Goal: Task Accomplishment & Management: Manage account settings

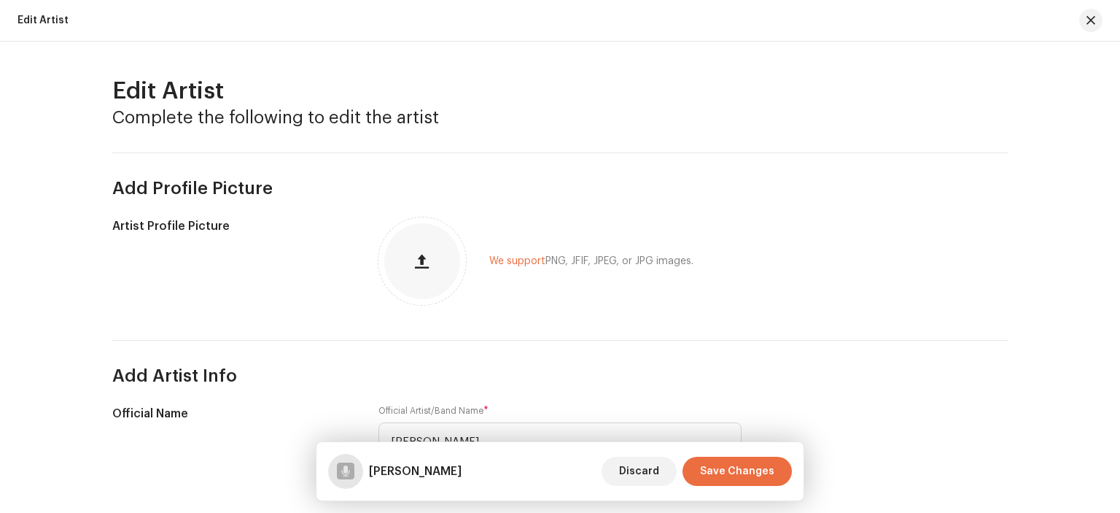
scroll to position [437, 0]
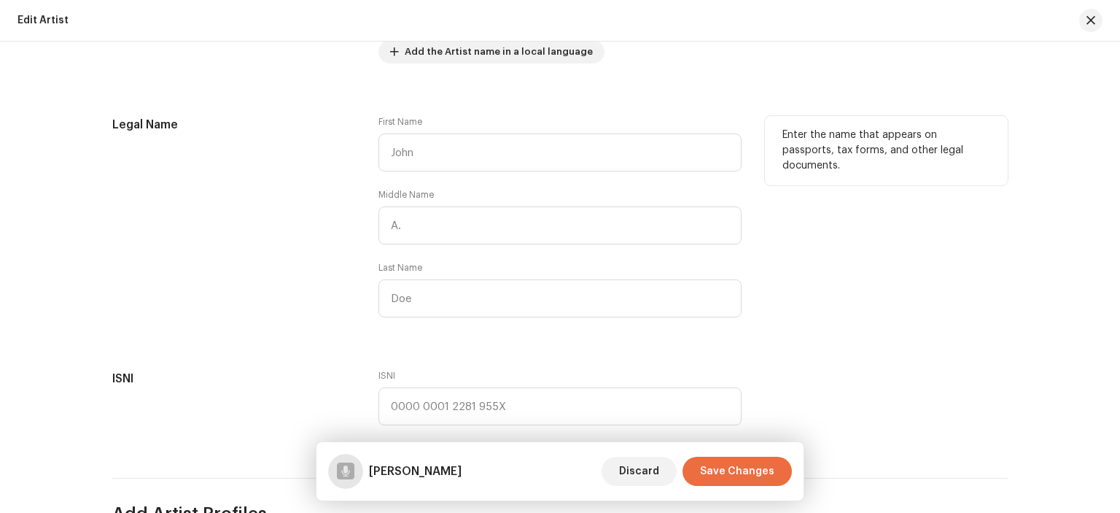
click at [758, 314] on div "Legal Name First Name Middle Name Last Name Enter the name that appears on pass…" at bounding box center [559, 225] width 895 height 219
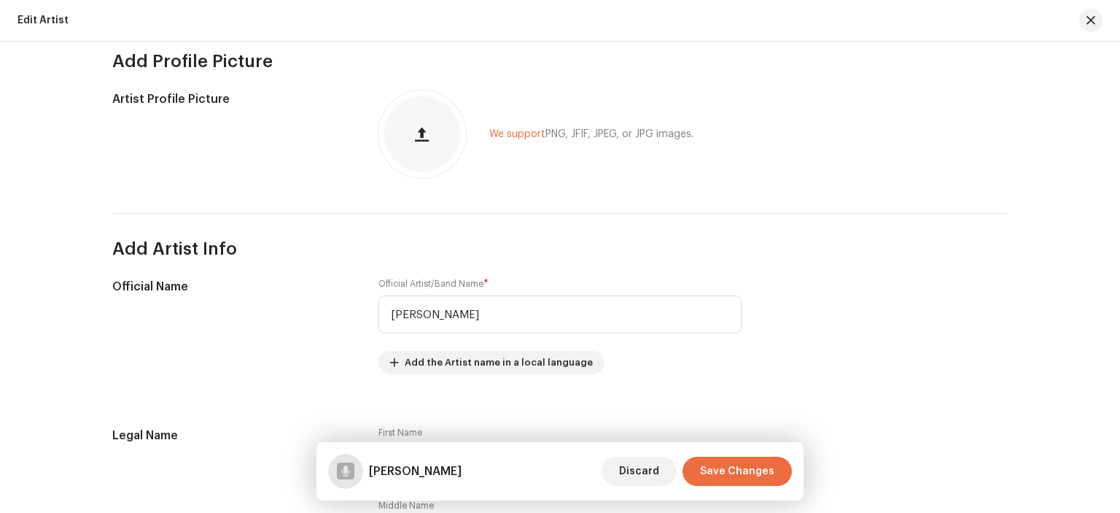
scroll to position [146, 0]
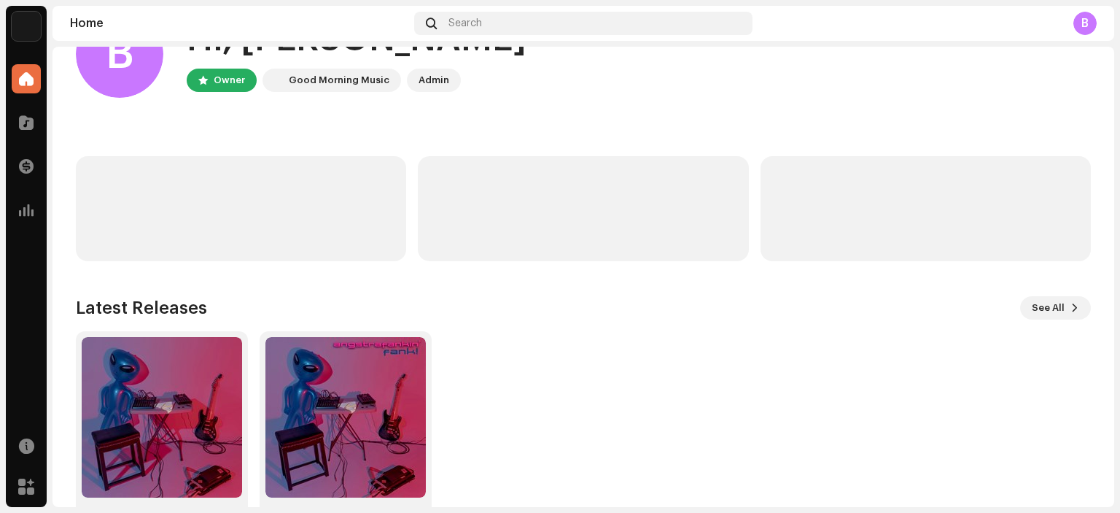
scroll to position [117, 0]
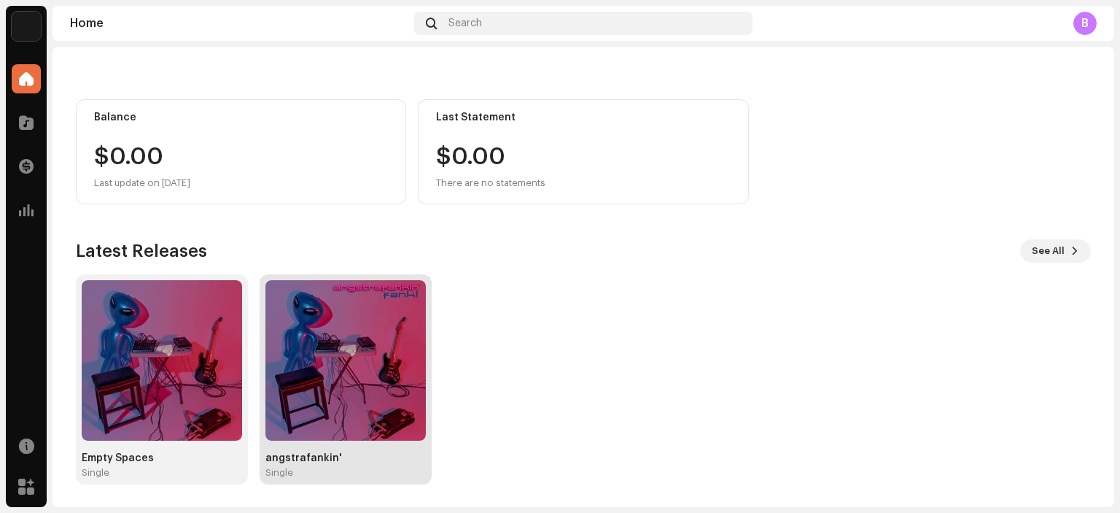
click at [353, 351] on img at bounding box center [345, 360] width 160 height 160
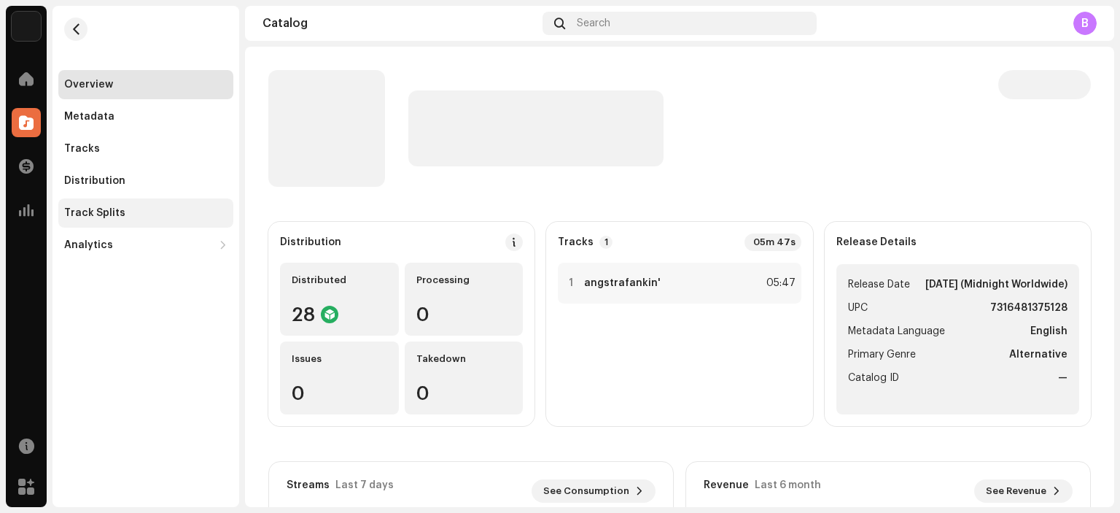
click at [160, 209] on div "Track Splits" at bounding box center [145, 213] width 163 height 12
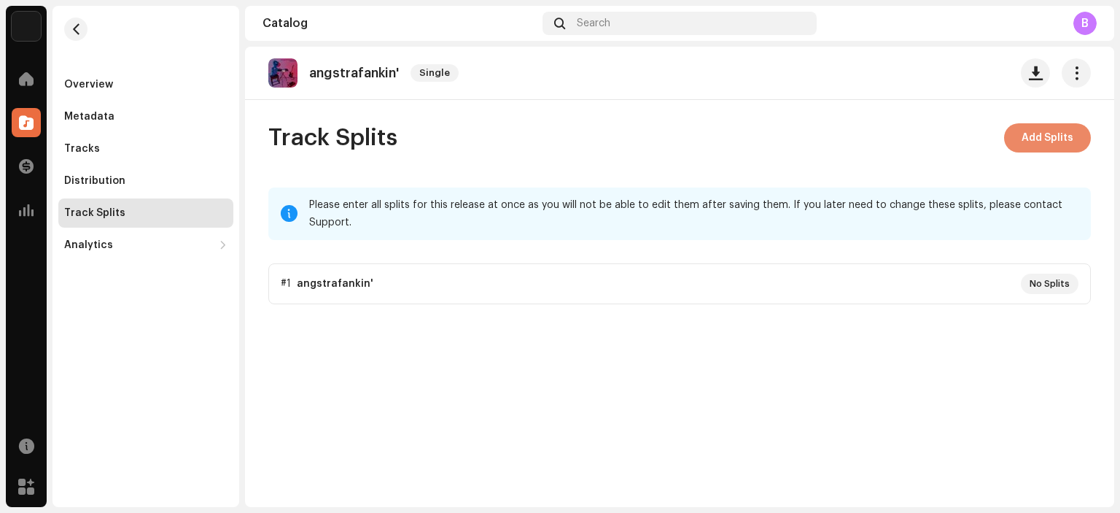
click at [1049, 139] on span "Add Splits" at bounding box center [1048, 137] width 52 height 29
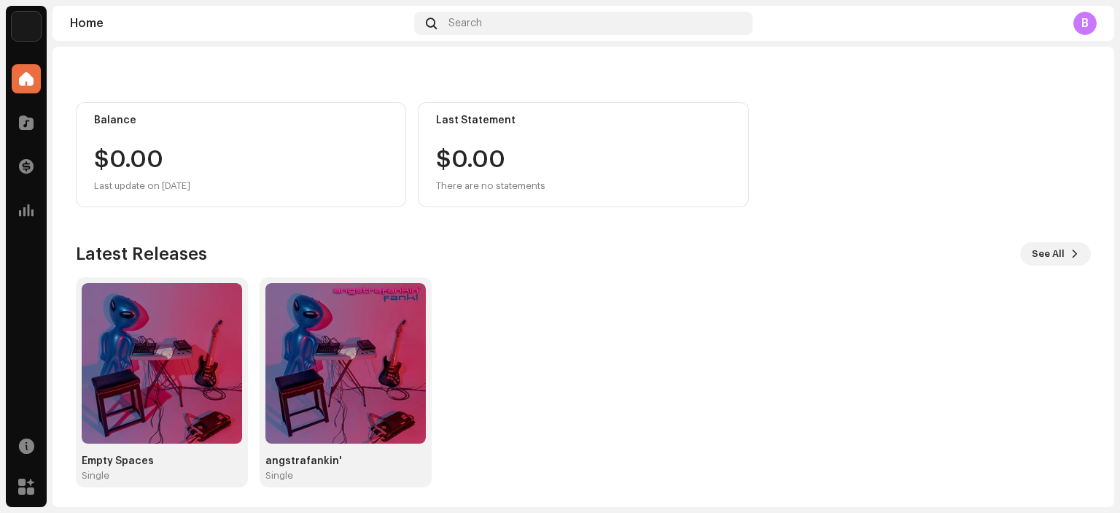
scroll to position [117, 0]
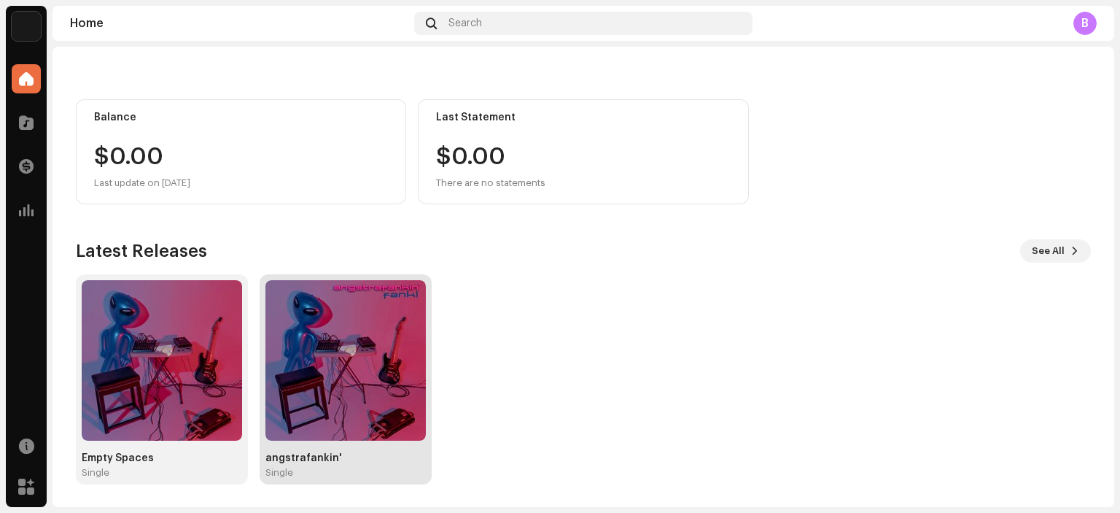
click at [406, 378] on img at bounding box center [345, 360] width 160 height 160
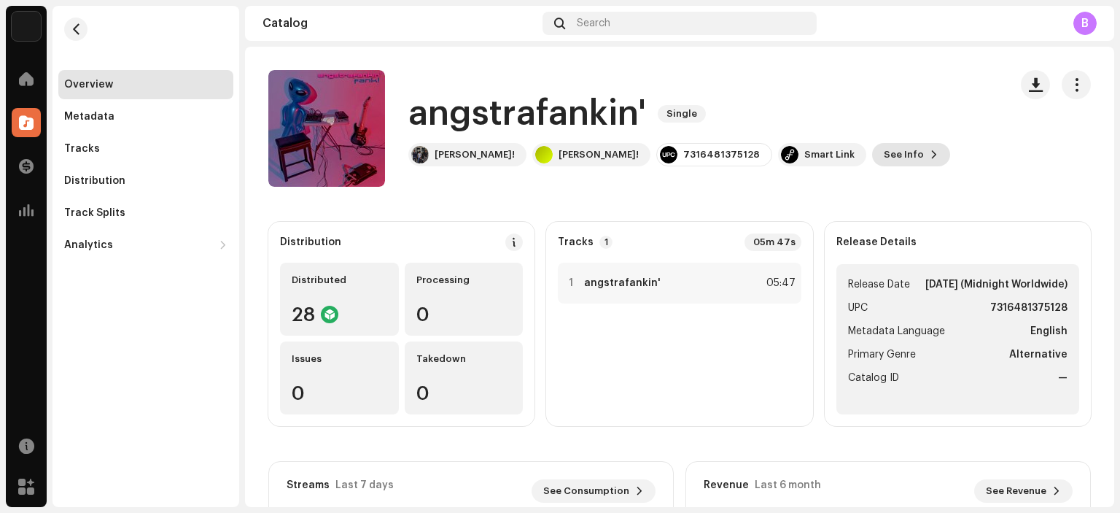
click at [930, 157] on span at bounding box center [934, 155] width 9 height 12
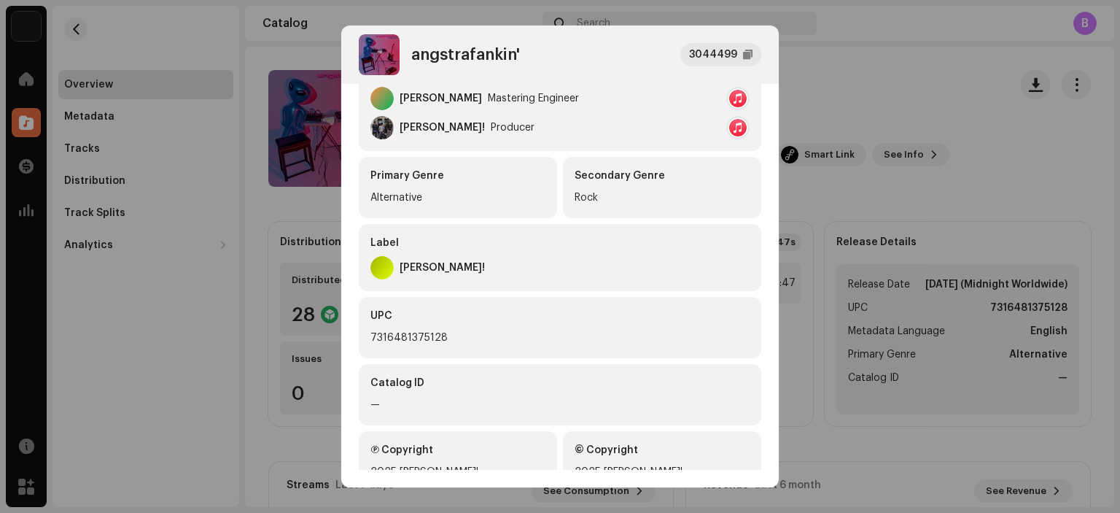
scroll to position [440, 0]
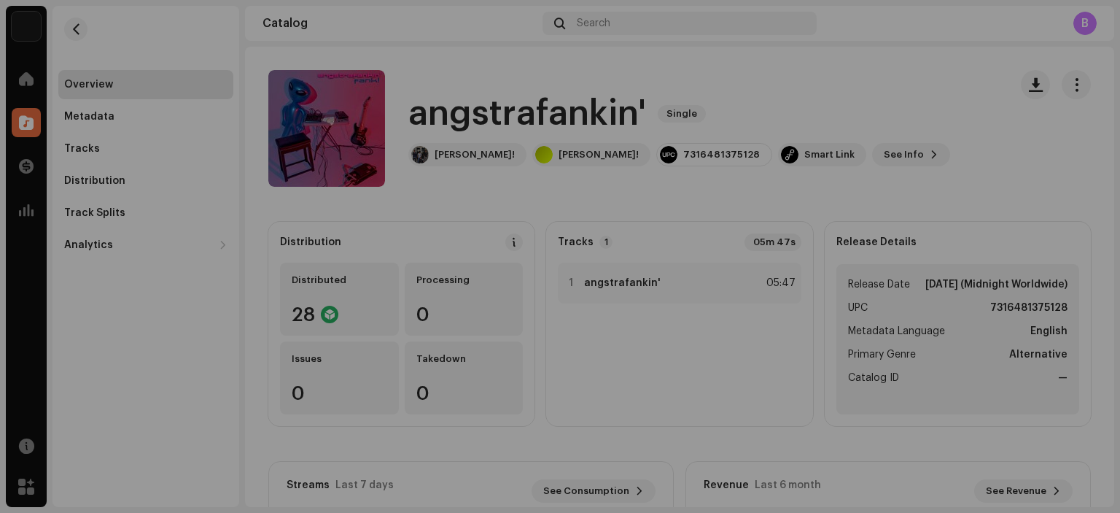
click at [890, 138] on div "angstrafankin' 3044499 Metadata Distribution Metadata Language English Release …" at bounding box center [560, 256] width 1120 height 513
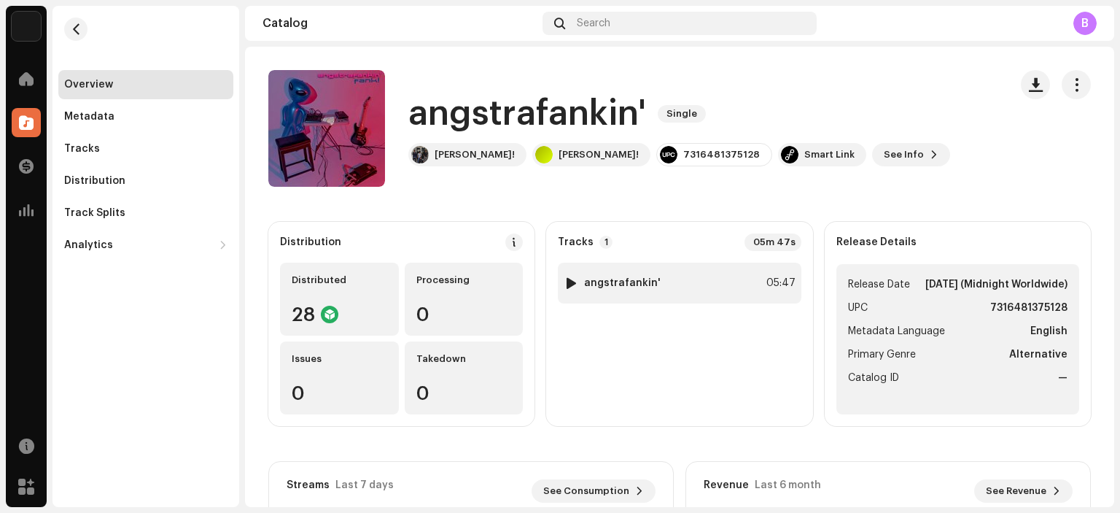
scroll to position [73, 0]
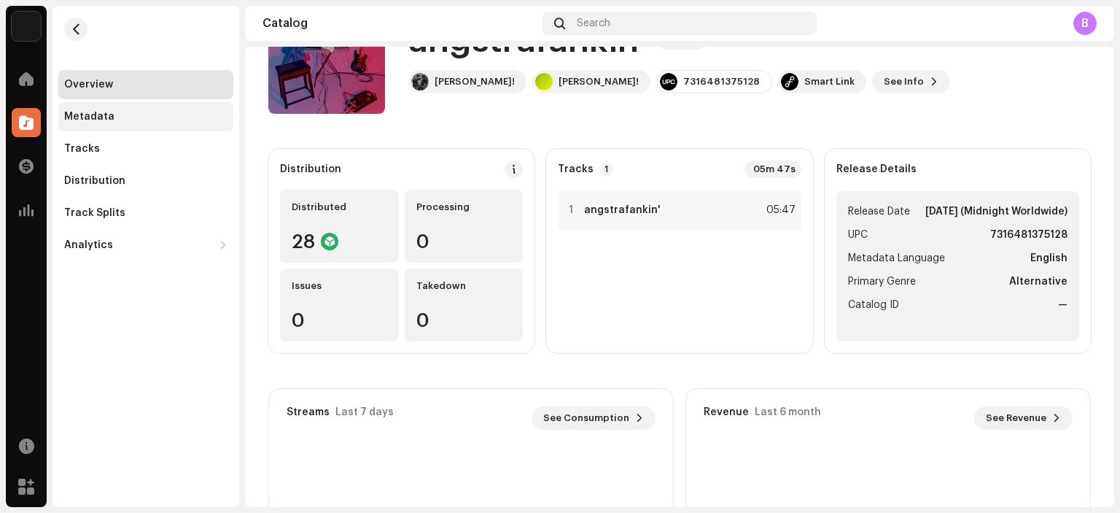
click at [105, 114] on div "Metadata" at bounding box center [89, 117] width 50 height 12
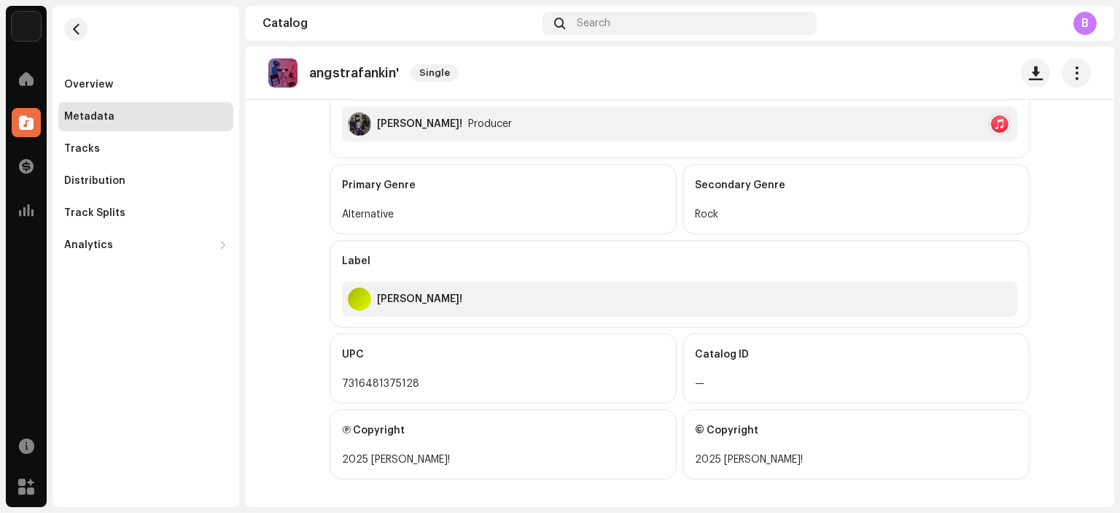
scroll to position [839, 0]
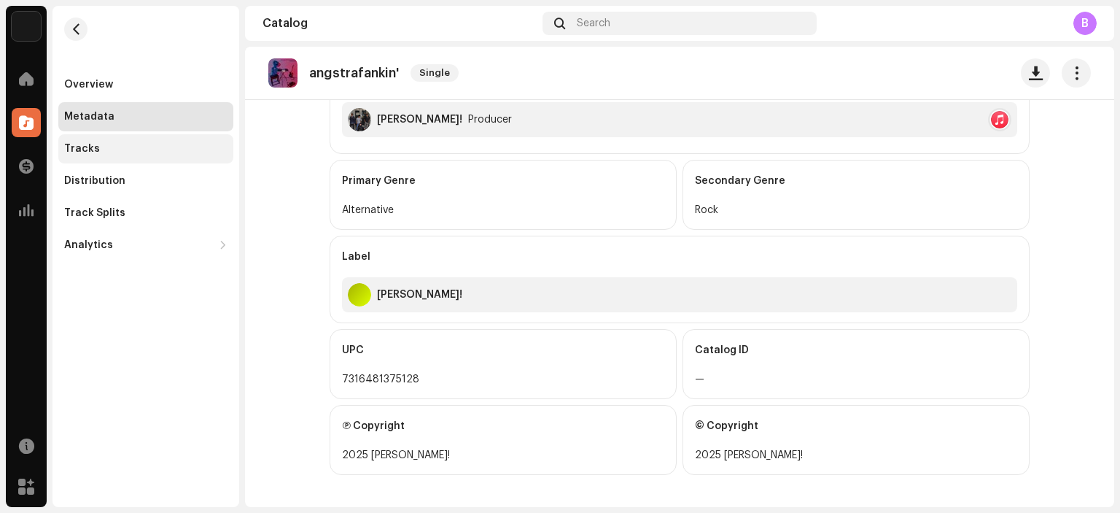
click at [99, 152] on div "Tracks" at bounding box center [145, 149] width 163 height 12
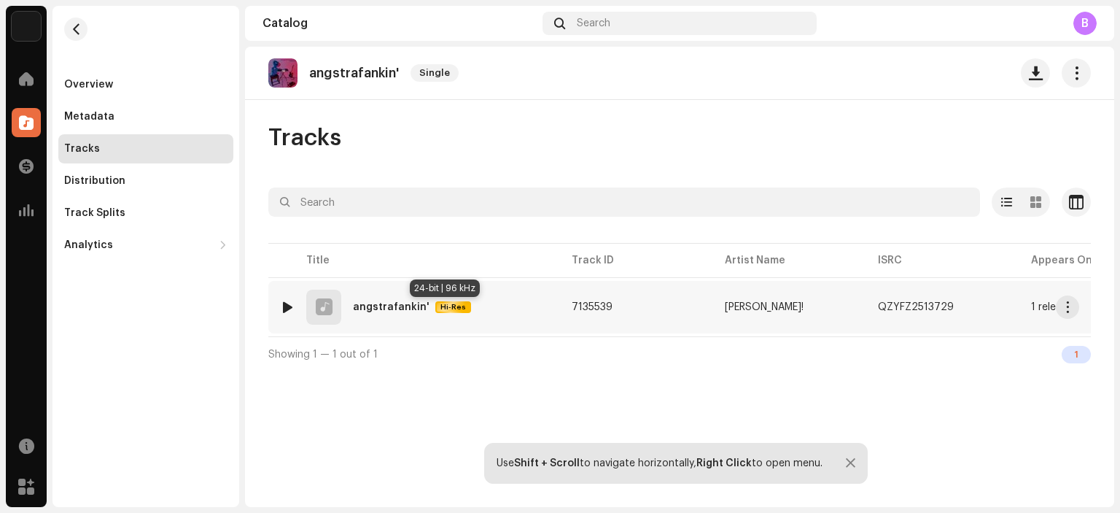
click at [444, 307] on span "Hi-Res" at bounding box center [453, 307] width 33 height 10
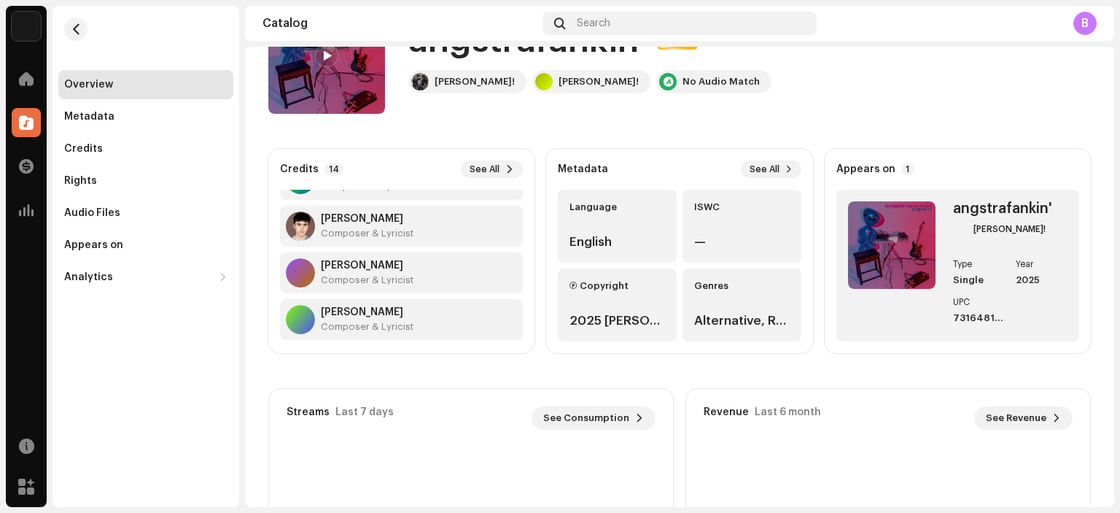
scroll to position [513, 0]
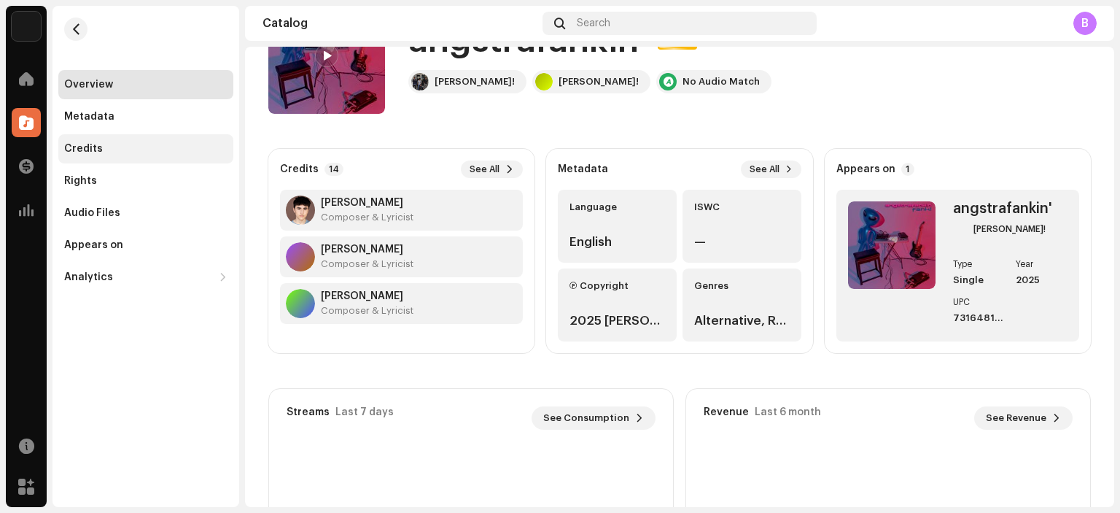
click at [88, 148] on div "Credits" at bounding box center [83, 149] width 39 height 12
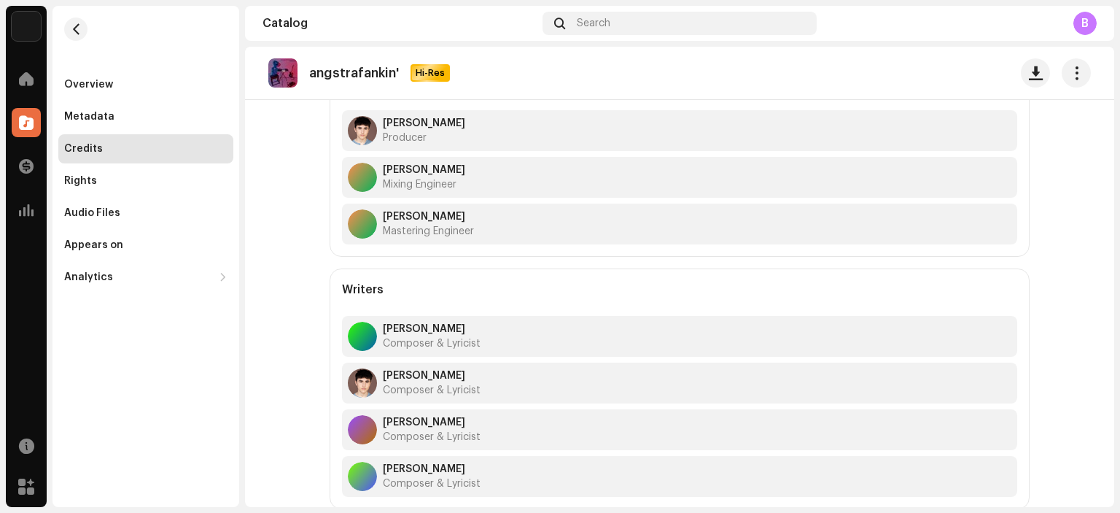
scroll to position [583, 0]
click at [93, 186] on div "Rights" at bounding box center [80, 181] width 33 height 12
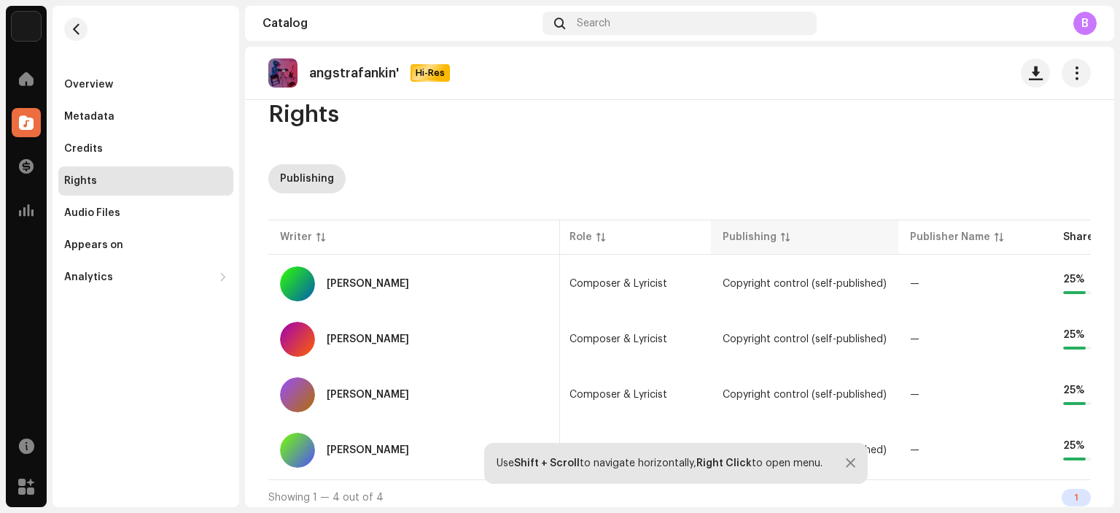
scroll to position [36, 0]
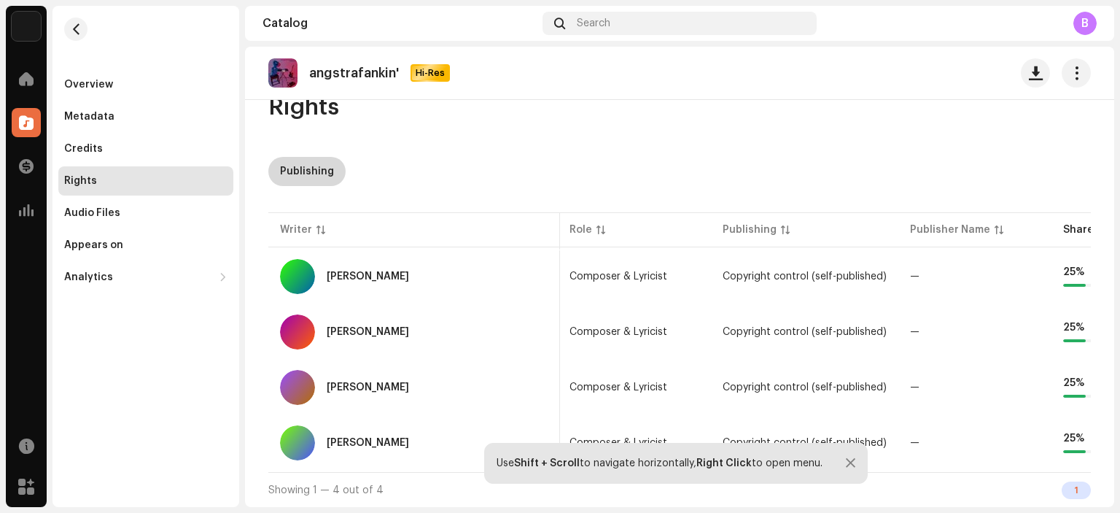
click at [327, 168] on div "Publishing" at bounding box center [307, 171] width 54 height 29
click at [1070, 69] on span "button" at bounding box center [1077, 73] width 14 height 12
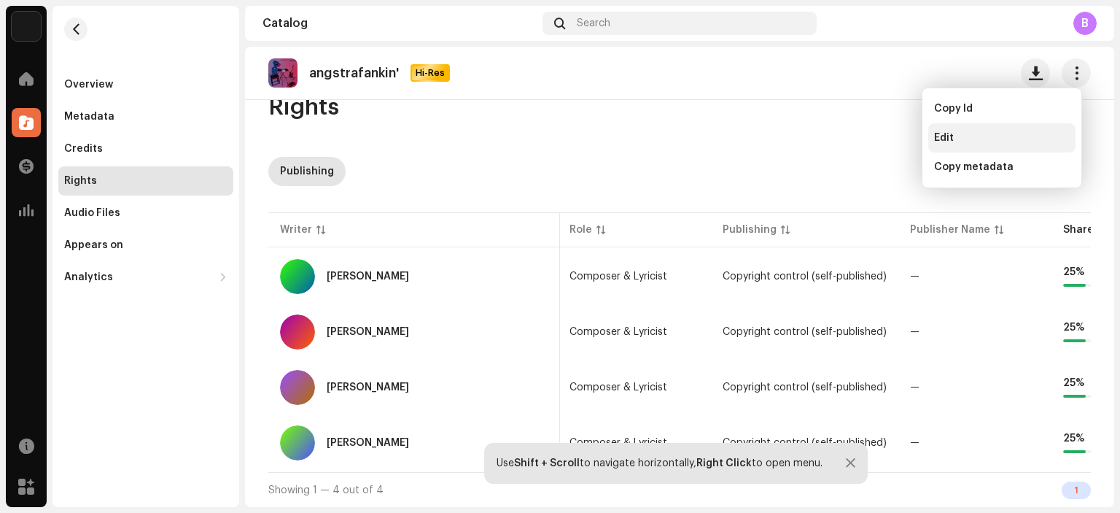
click at [986, 138] on div "Edit" at bounding box center [1002, 138] width 136 height 12
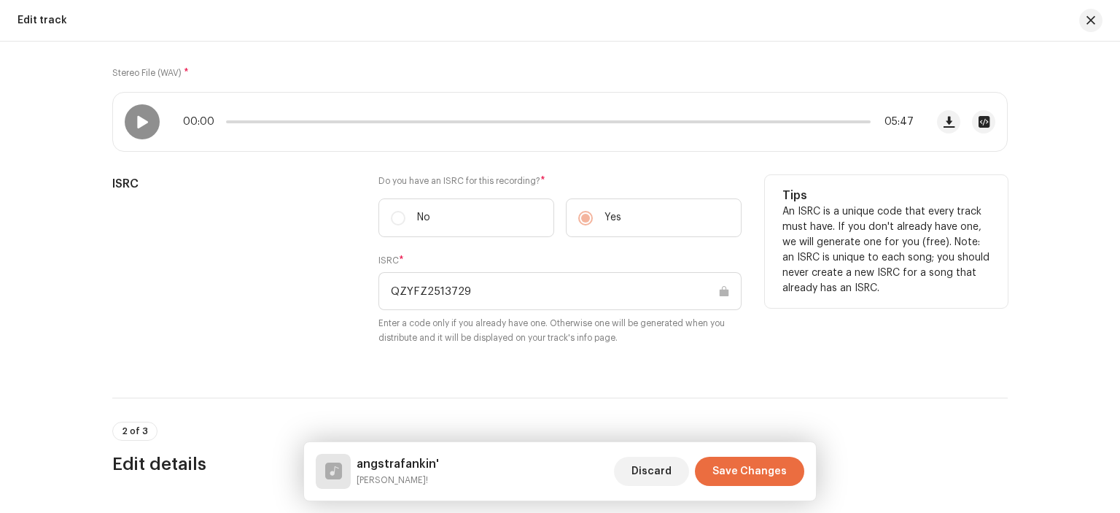
scroll to position [146, 0]
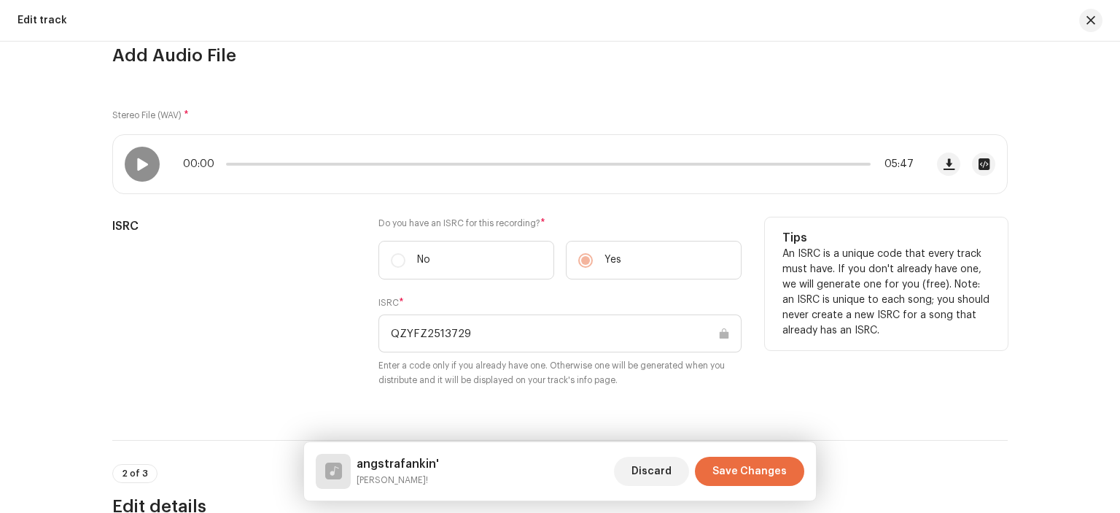
click at [845, 335] on p "An ISRC is a unique code that every track must have. If you don't already have …" at bounding box center [886, 292] width 208 height 92
drag, startPoint x: 887, startPoint y: 330, endPoint x: 781, endPoint y: 225, distance: 148.5
click at [781, 225] on div "Tips An ISRC is a unique code that every track must have. If you don't already …" at bounding box center [886, 283] width 243 height 133
copy div "Tips An ISRC is a unique code that every track must have. If you don't already …"
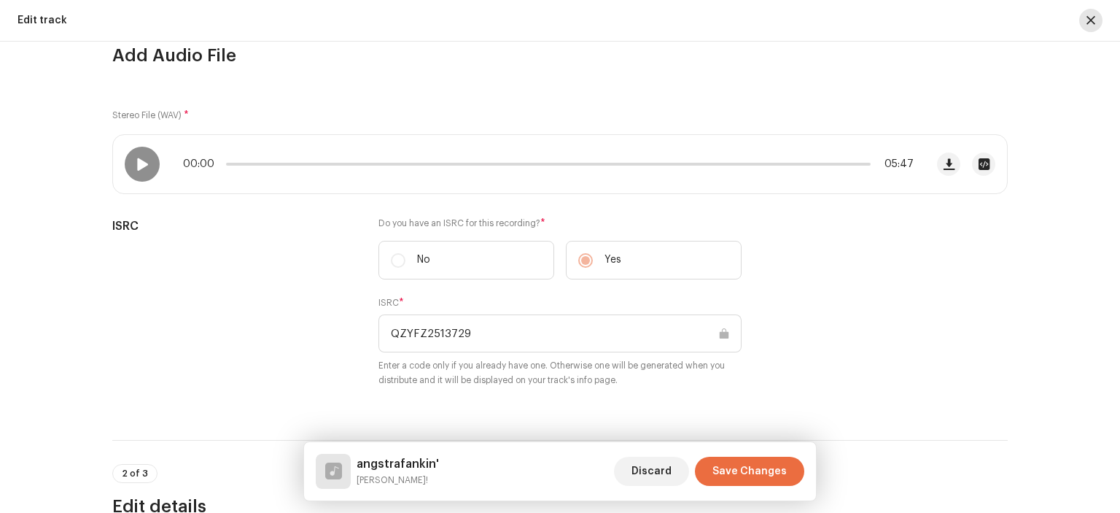
click at [1084, 14] on button "button" at bounding box center [1090, 20] width 23 height 23
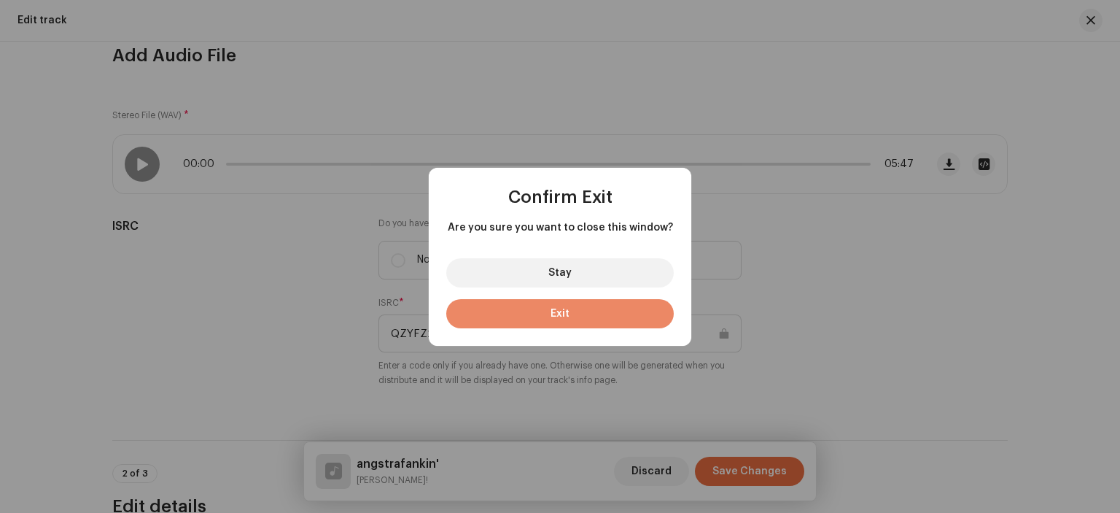
click at [555, 314] on span "Exit" at bounding box center [559, 313] width 19 height 10
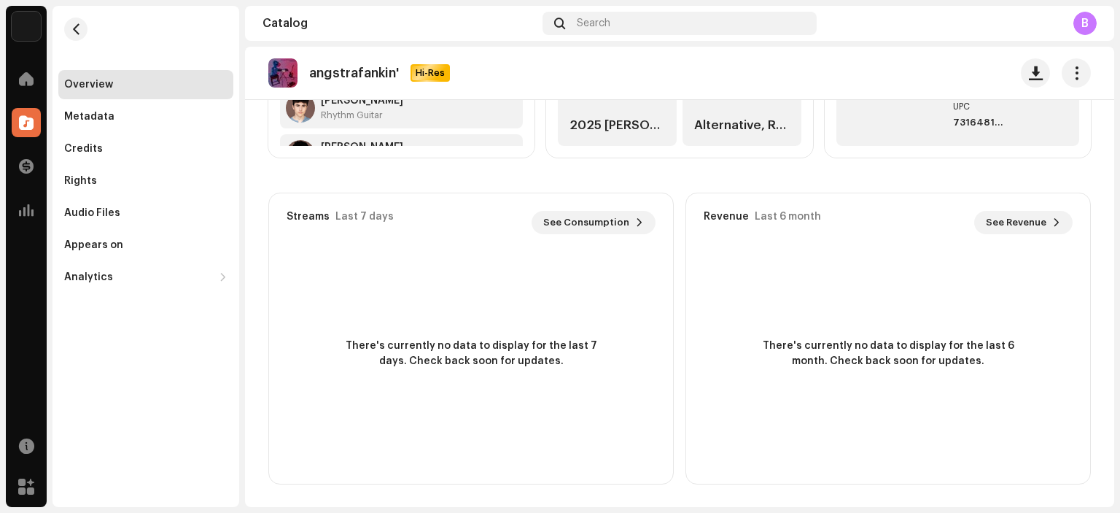
scroll to position [268, 0]
click at [69, 241] on div "Appears on" at bounding box center [93, 245] width 59 height 12
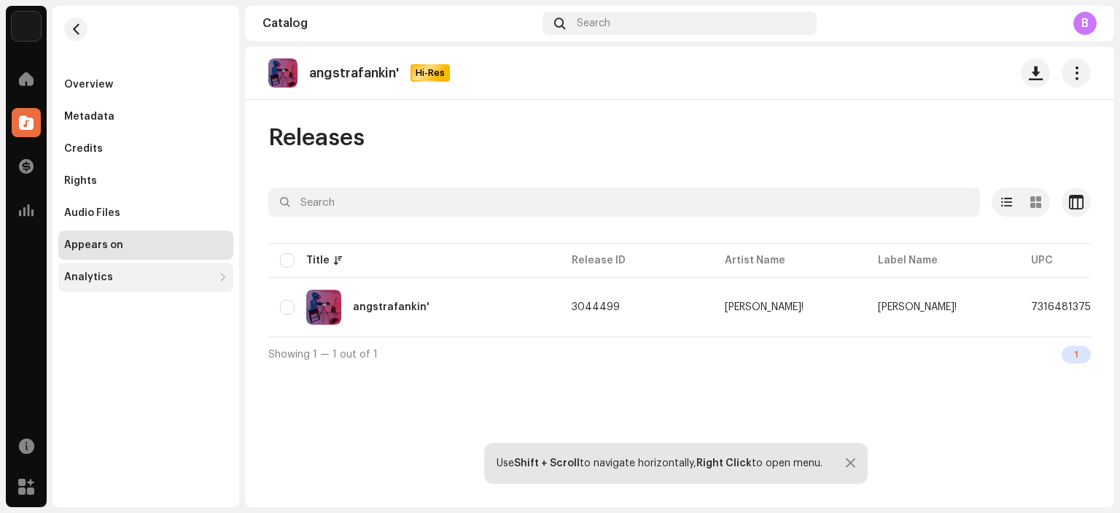
click at [67, 279] on div "Analytics" at bounding box center [88, 277] width 49 height 12
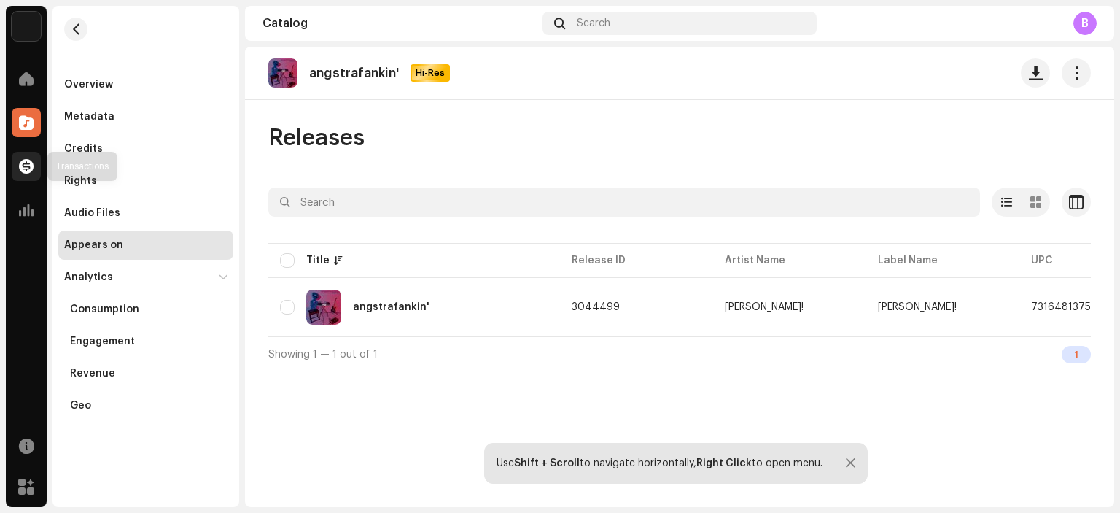
click at [34, 168] on div at bounding box center [26, 166] width 29 height 29
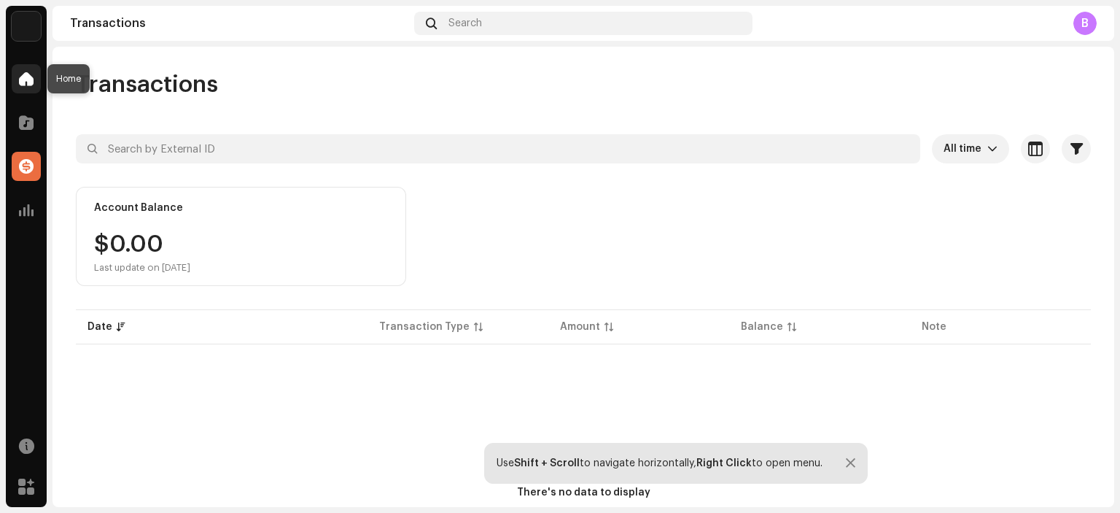
click at [24, 78] on span at bounding box center [26, 79] width 15 height 12
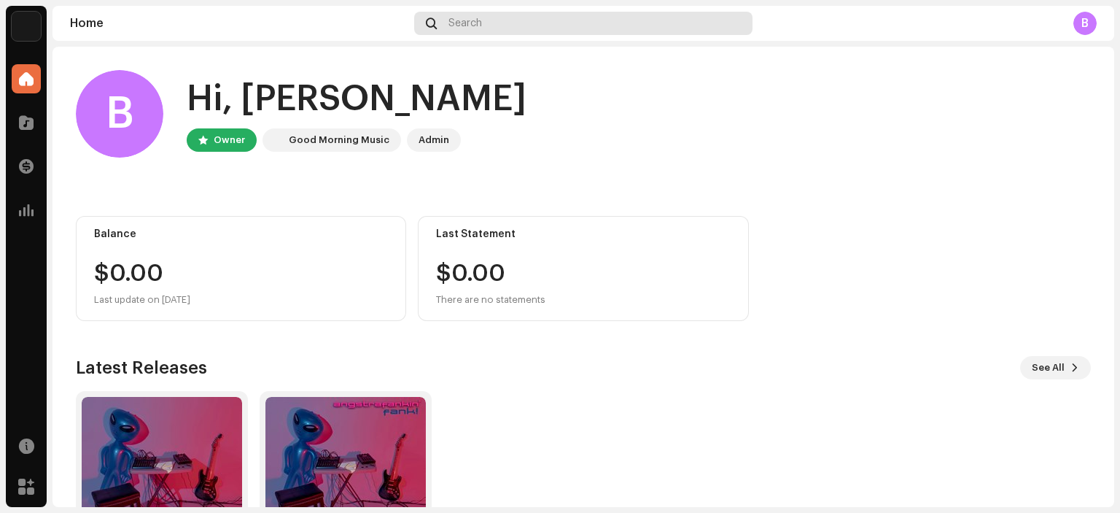
click at [547, 28] on div "Search" at bounding box center [583, 23] width 338 height 23
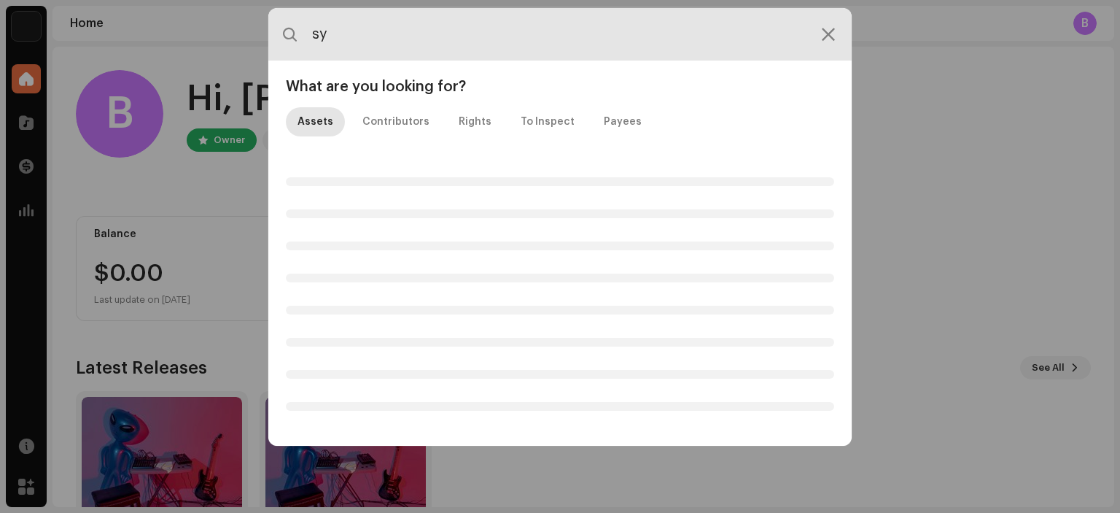
type input "s"
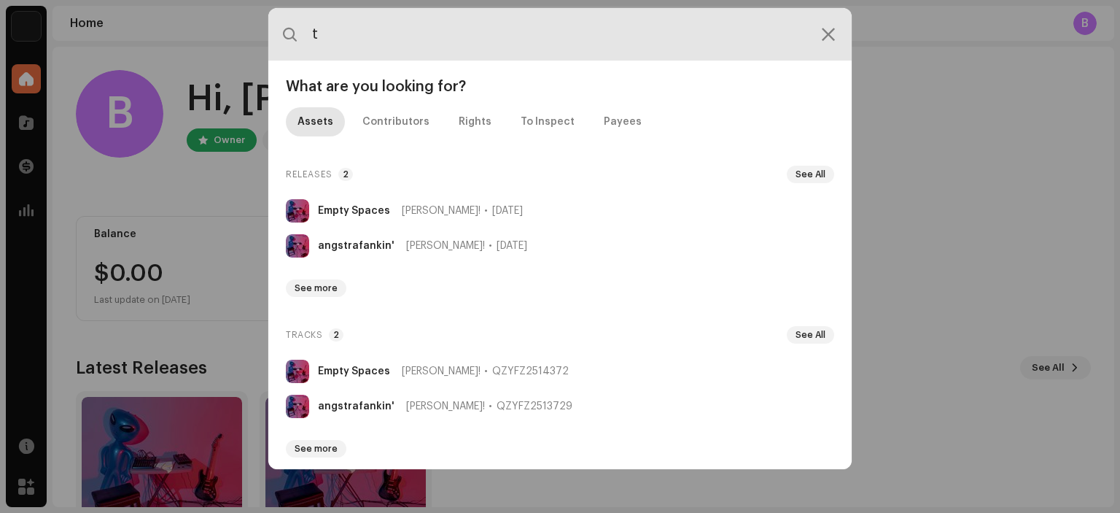
type input "tv"
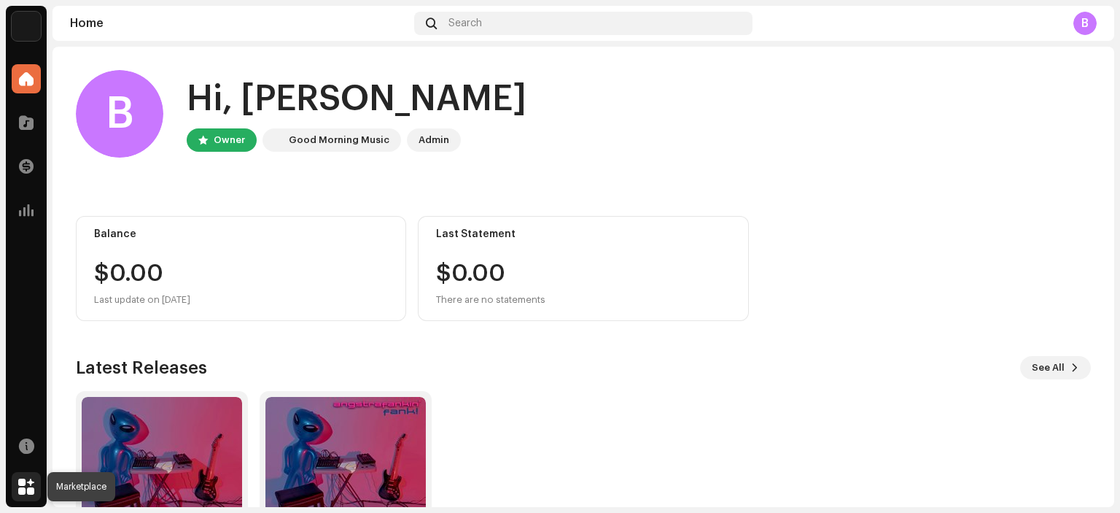
click at [23, 489] on span at bounding box center [26, 487] width 16 height 12
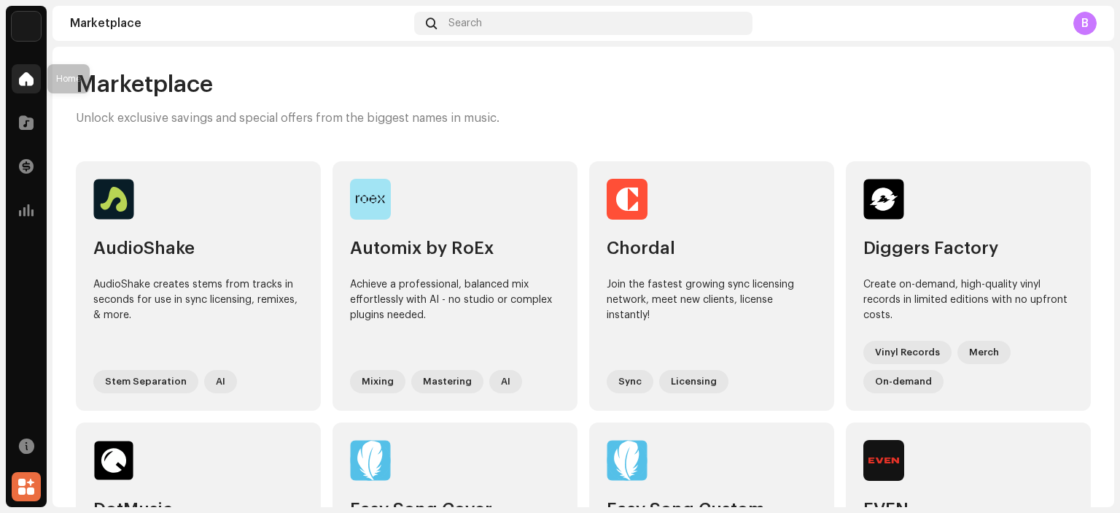
click at [23, 77] on span at bounding box center [26, 79] width 15 height 12
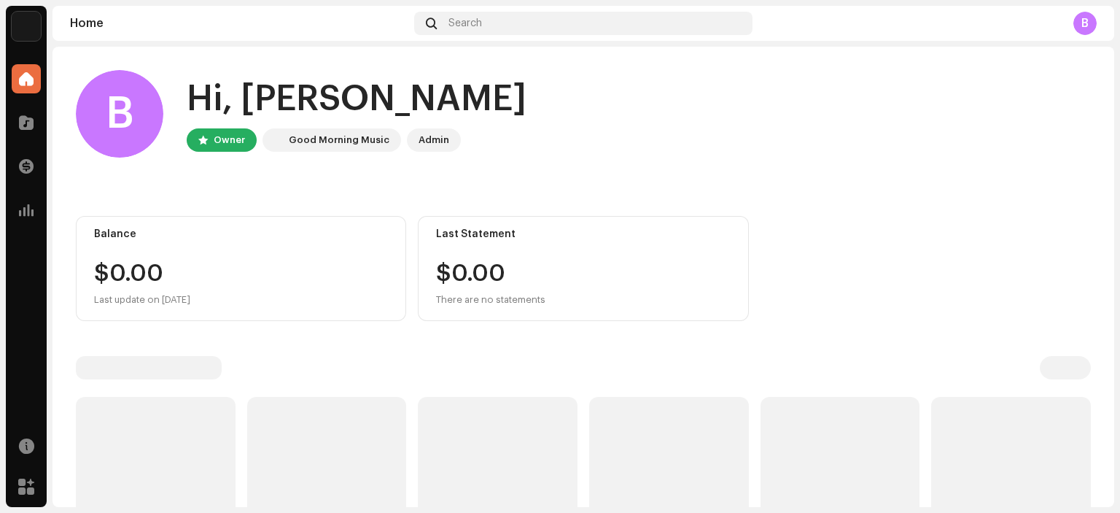
click at [27, 24] on img at bounding box center [26, 26] width 29 height 29
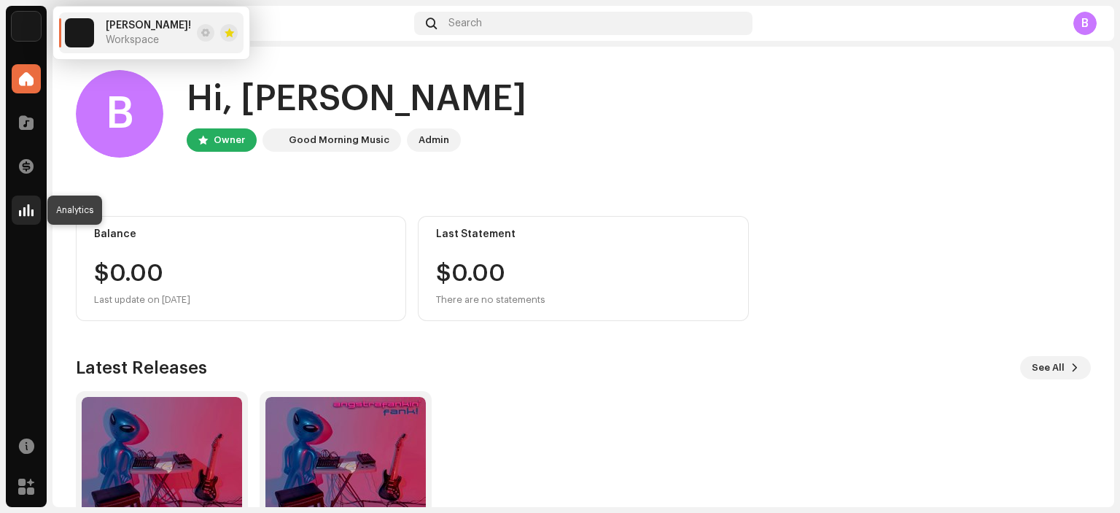
click at [17, 212] on div at bounding box center [26, 209] width 29 height 29
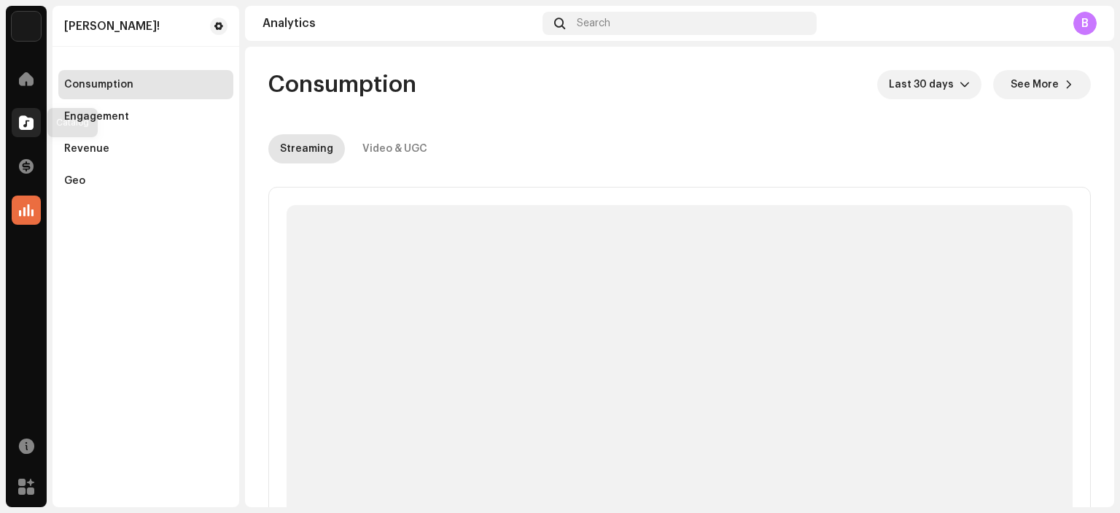
click at [28, 123] on span at bounding box center [26, 123] width 15 height 12
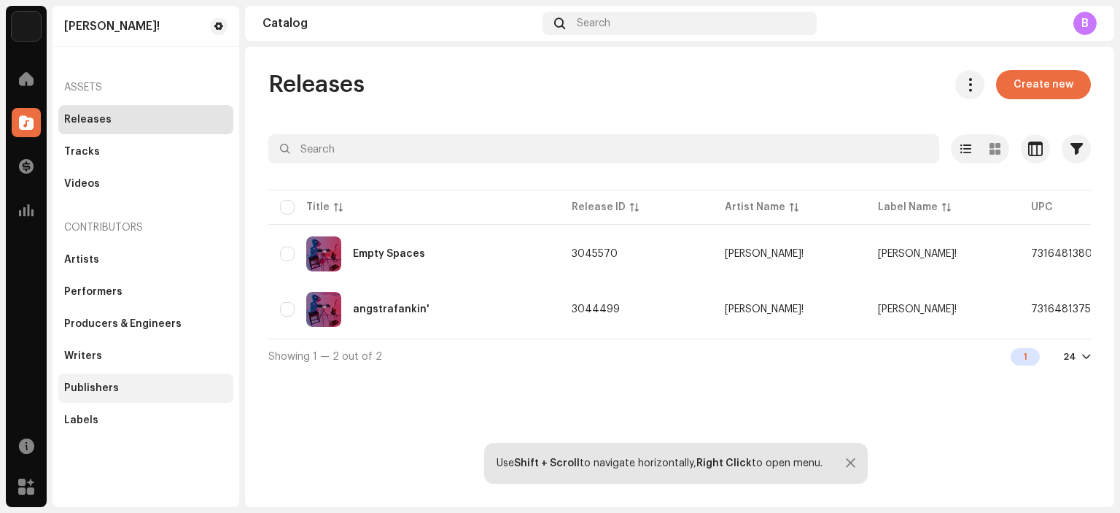
click at [102, 392] on div "Publishers" at bounding box center [91, 388] width 55 height 12
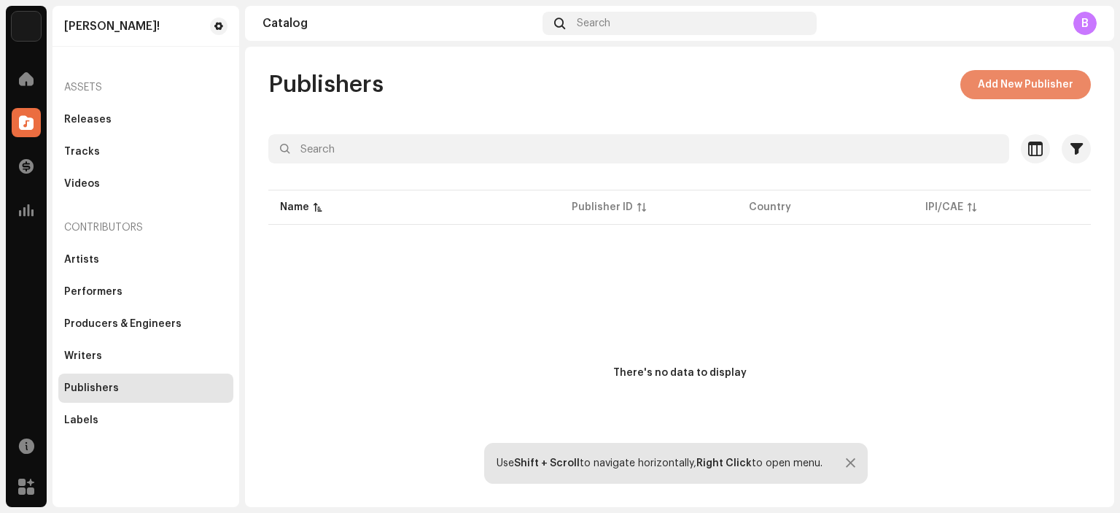
click at [1019, 87] on span "Add New Publisher" at bounding box center [1026, 84] width 96 height 29
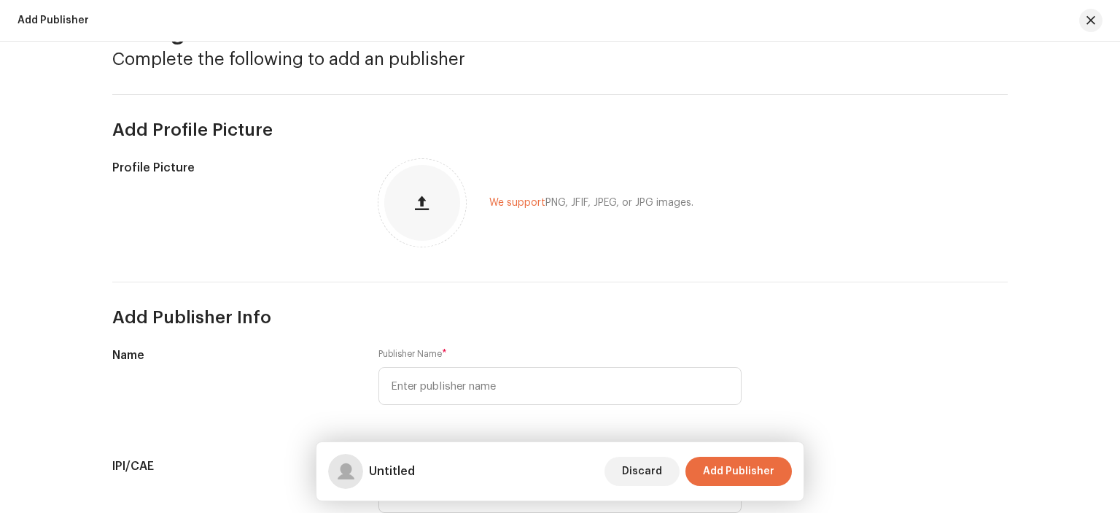
scroll to position [146, 0]
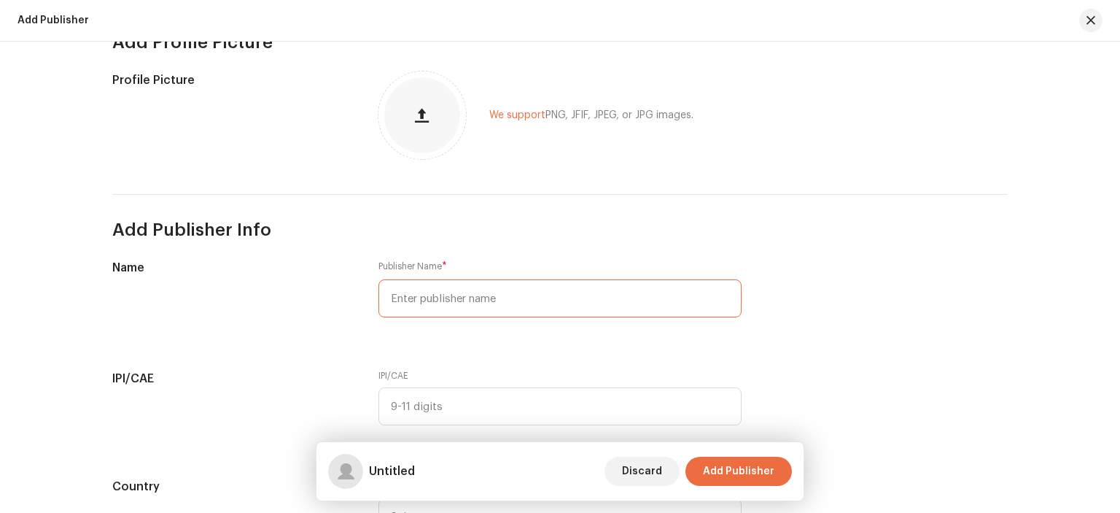
click at [490, 289] on input "text" at bounding box center [559, 298] width 363 height 38
type input "s"
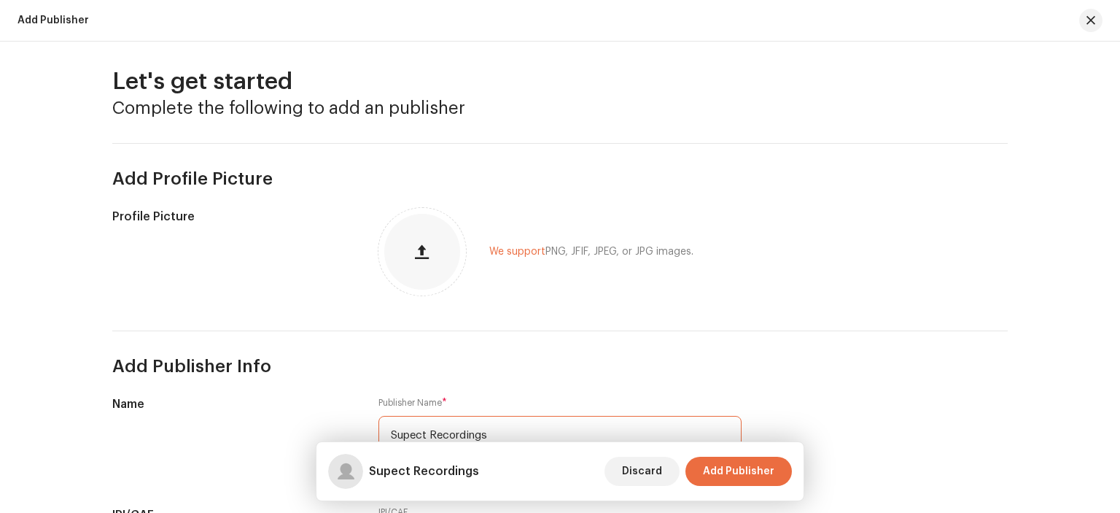
scroll to position [6, 0]
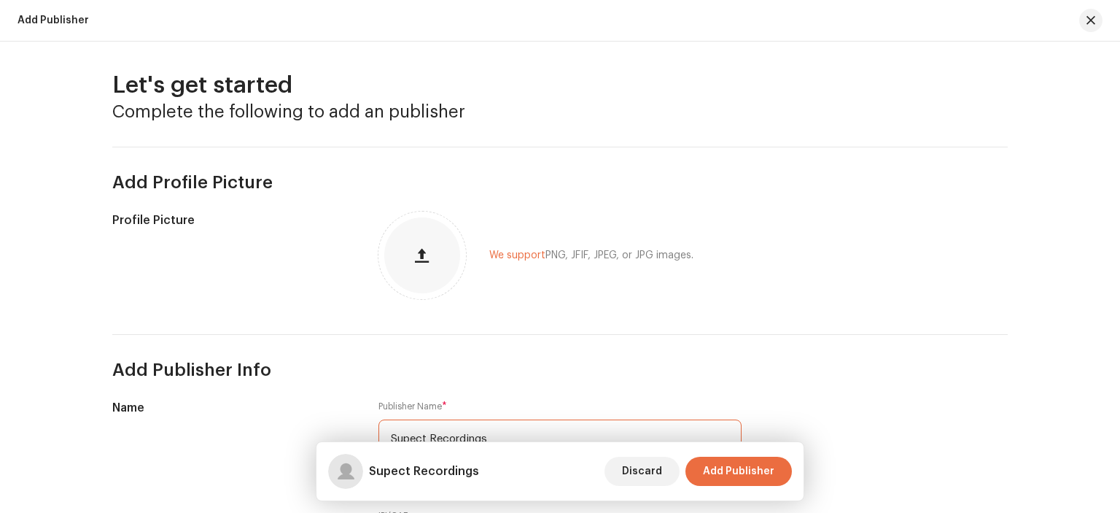
type input "Supect Recordings"
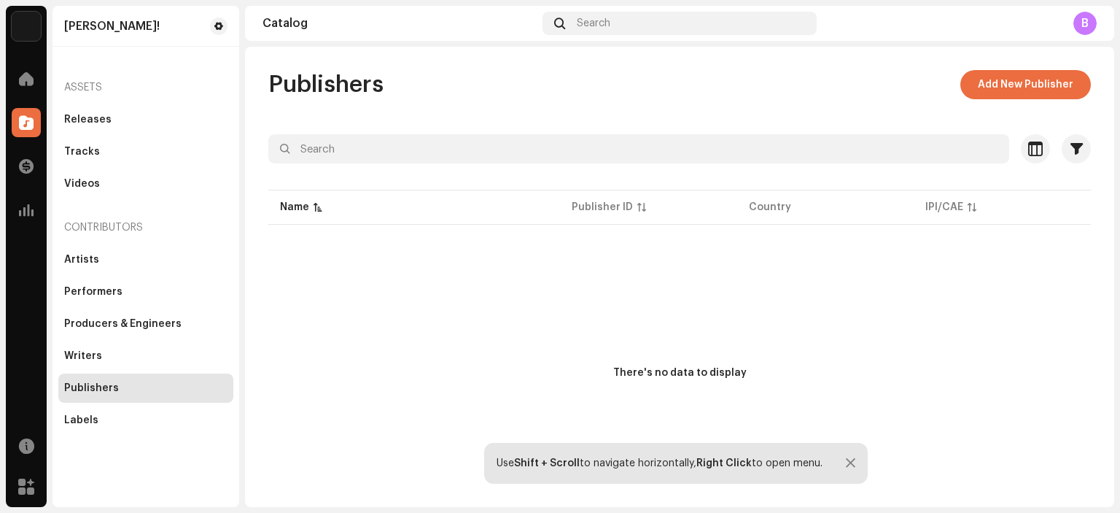
click at [33, 31] on img at bounding box center [26, 26] width 29 height 29
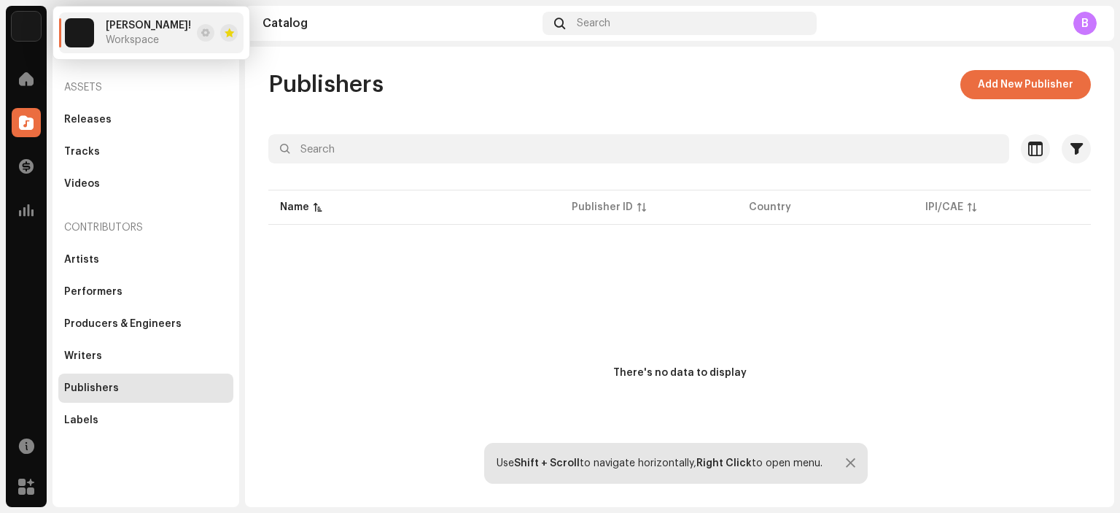
click at [1084, 23] on div "B" at bounding box center [1084, 23] width 23 height 23
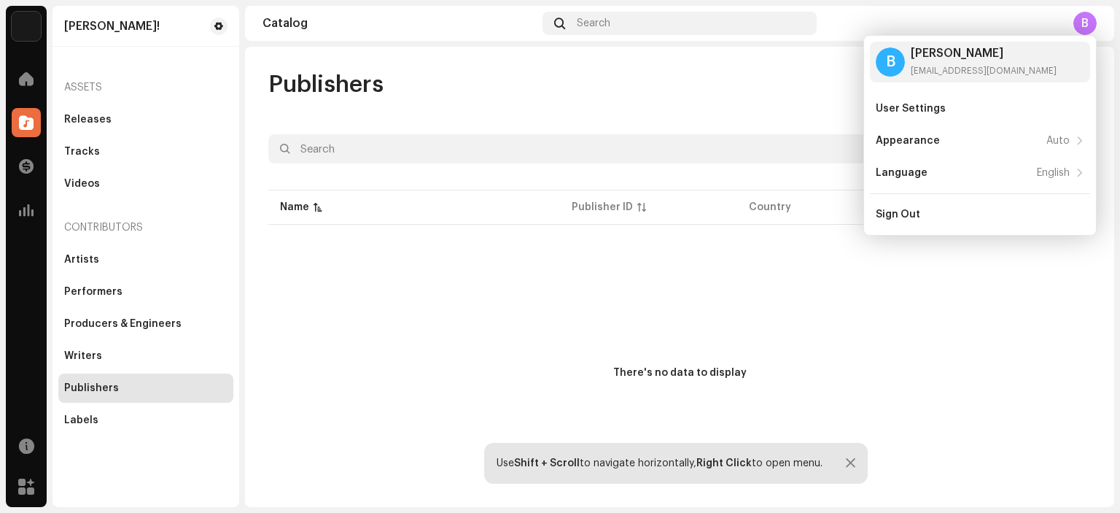
click at [497, 84] on div "Publishers Add New Publisher" at bounding box center [679, 84] width 822 height 29
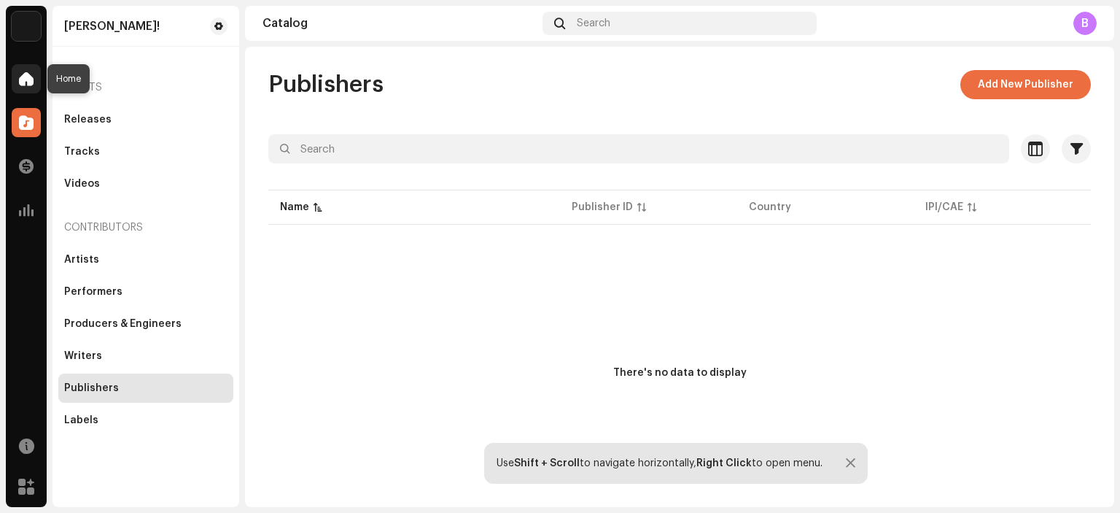
click at [22, 74] on span at bounding box center [26, 79] width 15 height 12
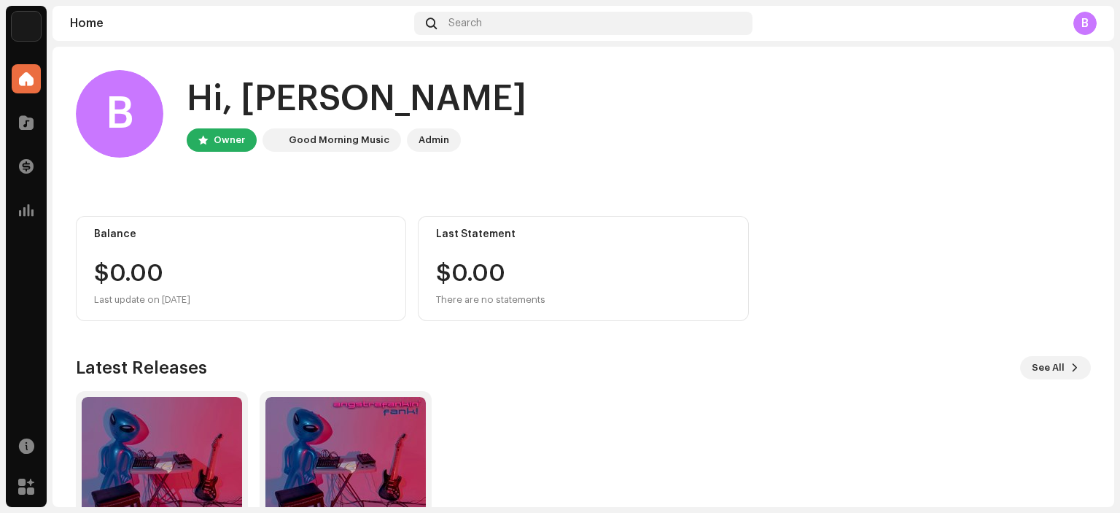
click at [219, 141] on div "Owner" at bounding box center [229, 139] width 31 height 17
click at [137, 122] on div "B" at bounding box center [119, 113] width 87 height 87
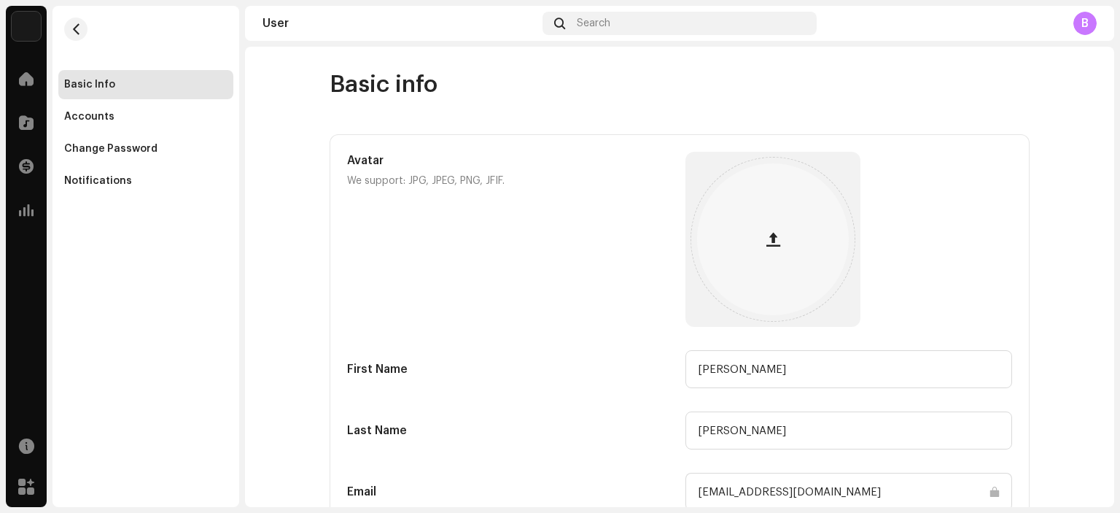
click at [124, 88] on div "Basic Info" at bounding box center [145, 85] width 163 height 12
click at [93, 115] on div "Accounts" at bounding box center [89, 117] width 50 height 12
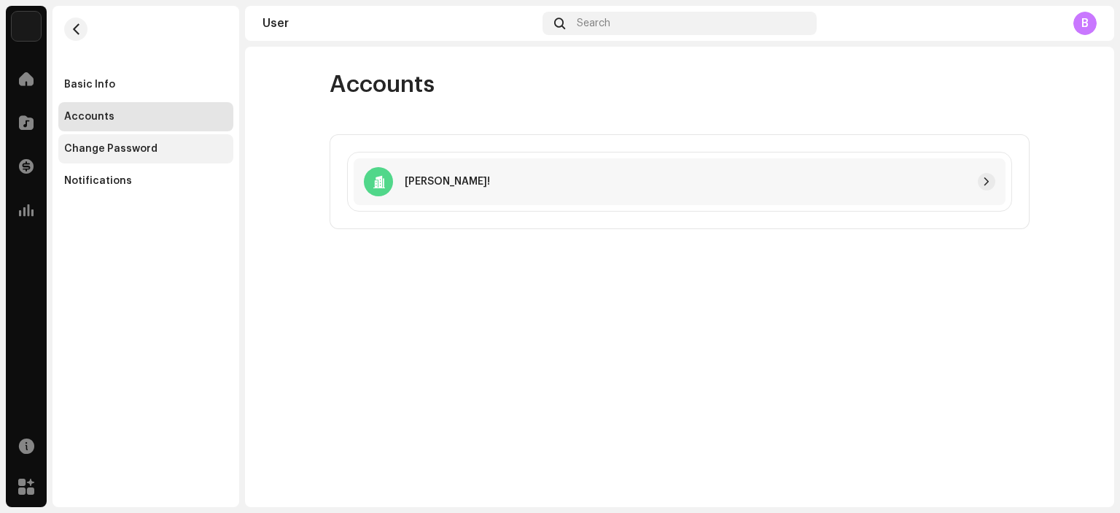
click at [90, 151] on div "Change Password" at bounding box center [110, 149] width 93 height 12
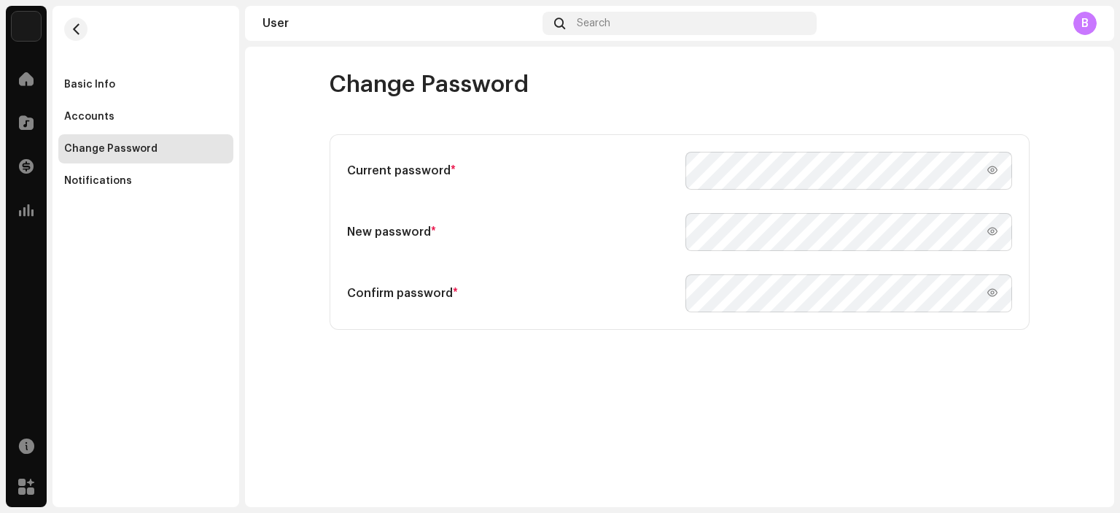
click at [24, 31] on img at bounding box center [26, 26] width 29 height 29
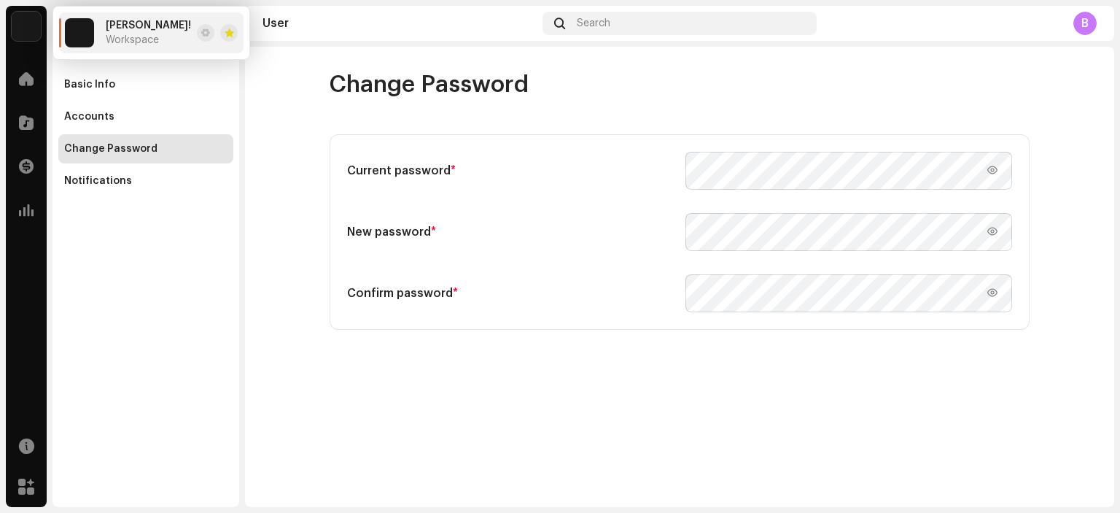
click at [1074, 20] on div "B" at bounding box center [1084, 23] width 23 height 23
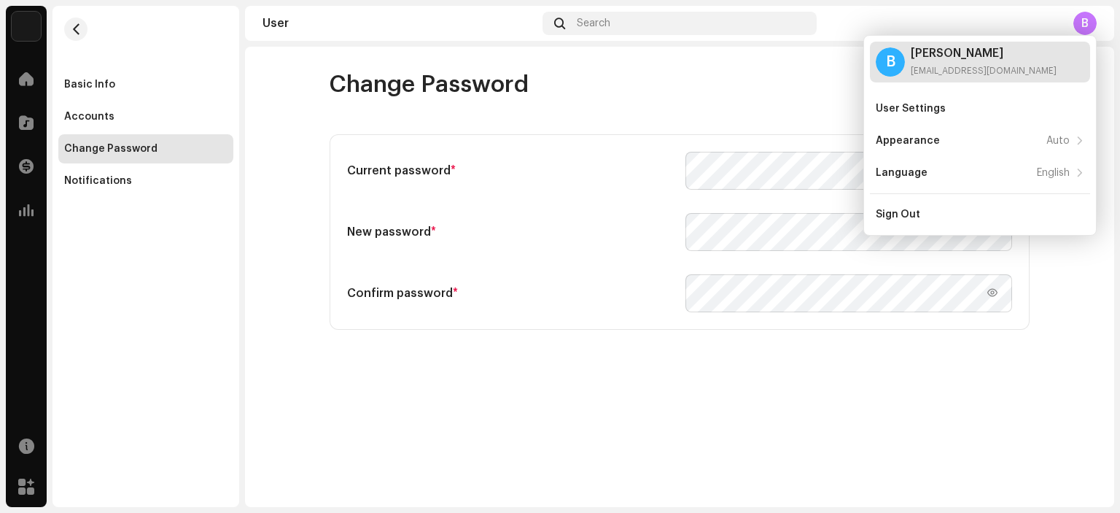
click at [882, 66] on div "B" at bounding box center [890, 61] width 29 height 29
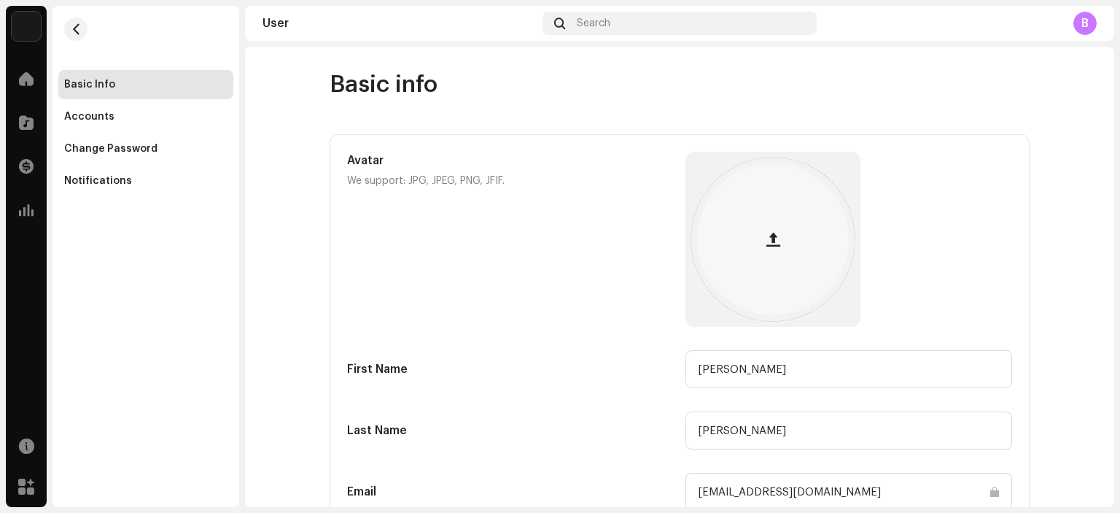
click at [32, 28] on img at bounding box center [26, 26] width 29 height 29
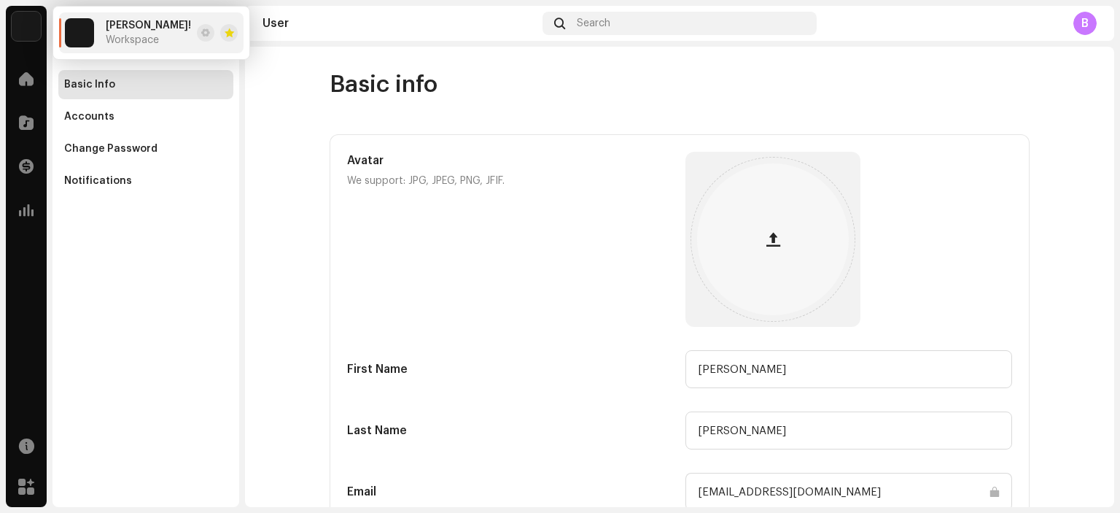
click at [97, 38] on div "Fank! Workspace" at bounding box center [128, 32] width 126 height 29
click at [101, 35] on div "Fank! Workspace" at bounding box center [128, 32] width 126 height 29
click at [34, 80] on div at bounding box center [26, 78] width 29 height 29
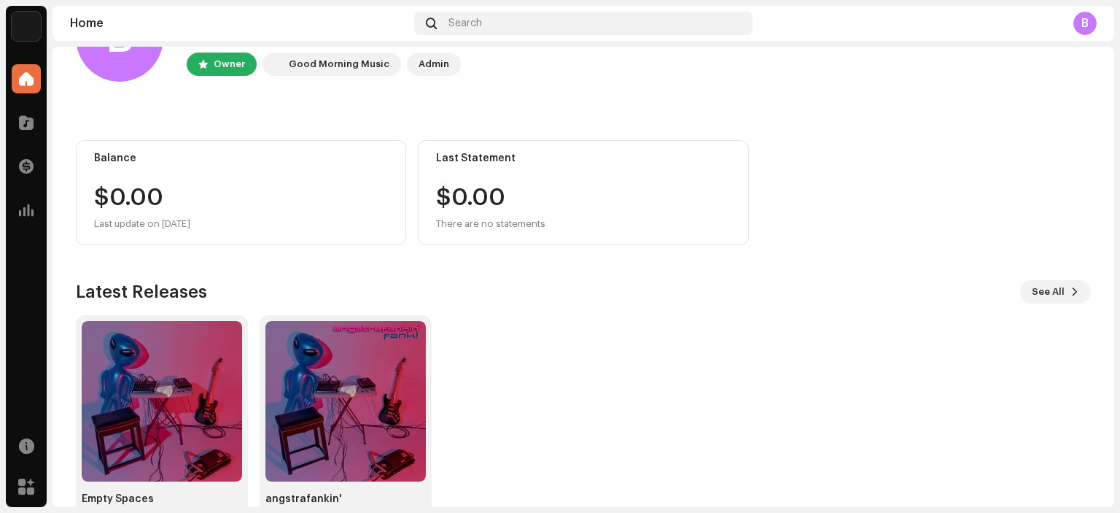
scroll to position [73, 0]
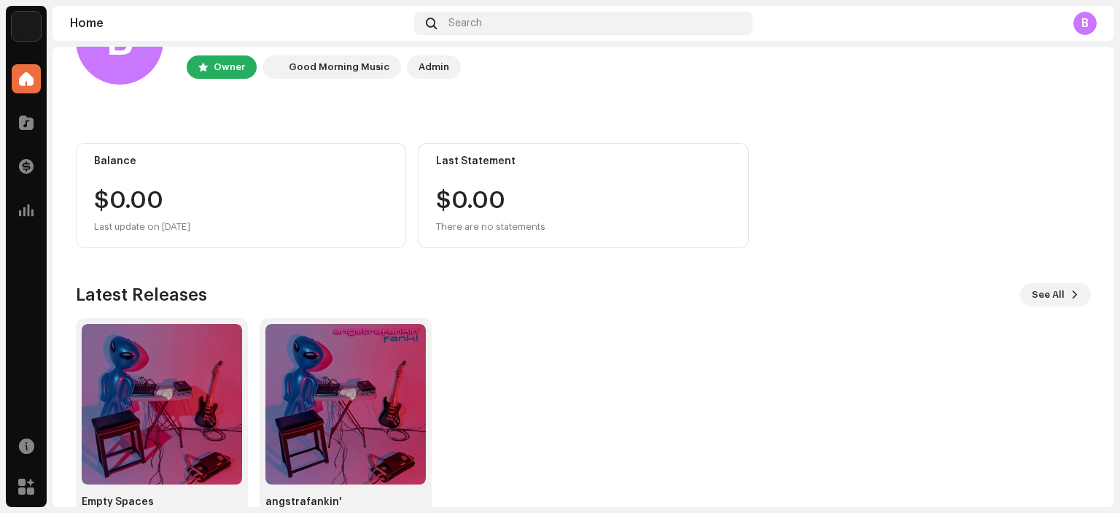
drag, startPoint x: 1114, startPoint y: 250, endPoint x: 1097, endPoint y: 363, distance: 114.3
click at [1099, 359] on div "Fank! Home Catalog Transactions Analytics Resources Marketplace Fank! Home Sear…" at bounding box center [560, 256] width 1120 height 513
